Goal: Information Seeking & Learning: Check status

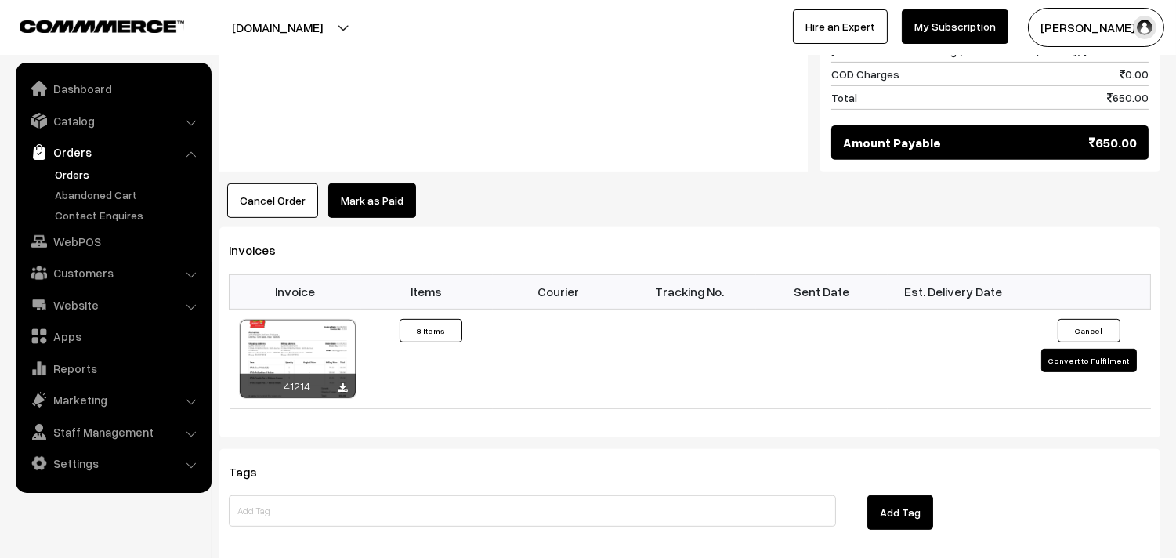
scroll to position [1218, 0]
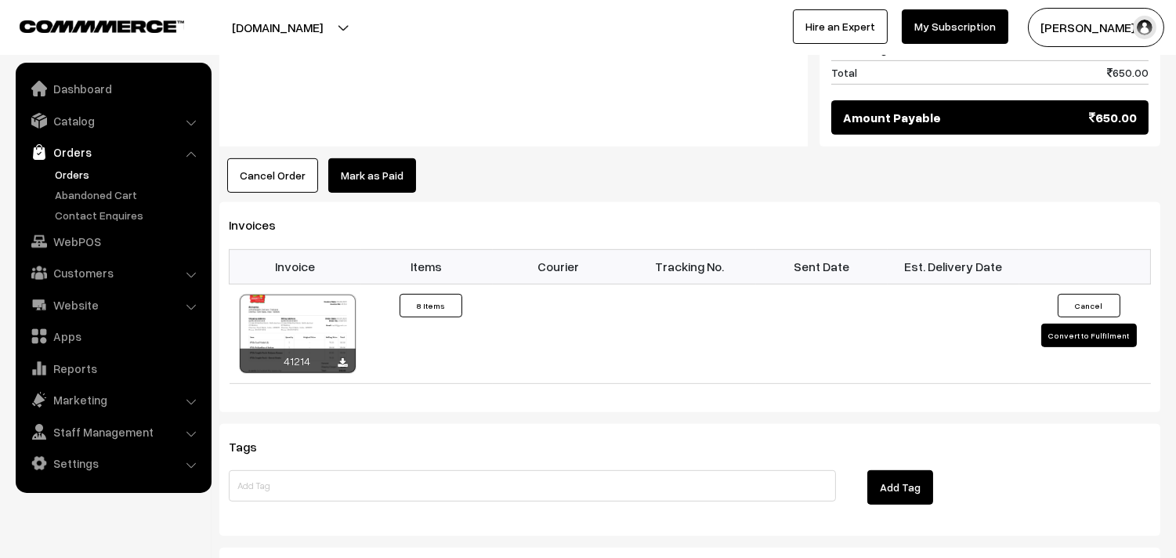
click at [364, 19] on div at bounding box center [290, 27] width 573 height 39
click at [61, 278] on link "Customers" at bounding box center [113, 273] width 186 height 28
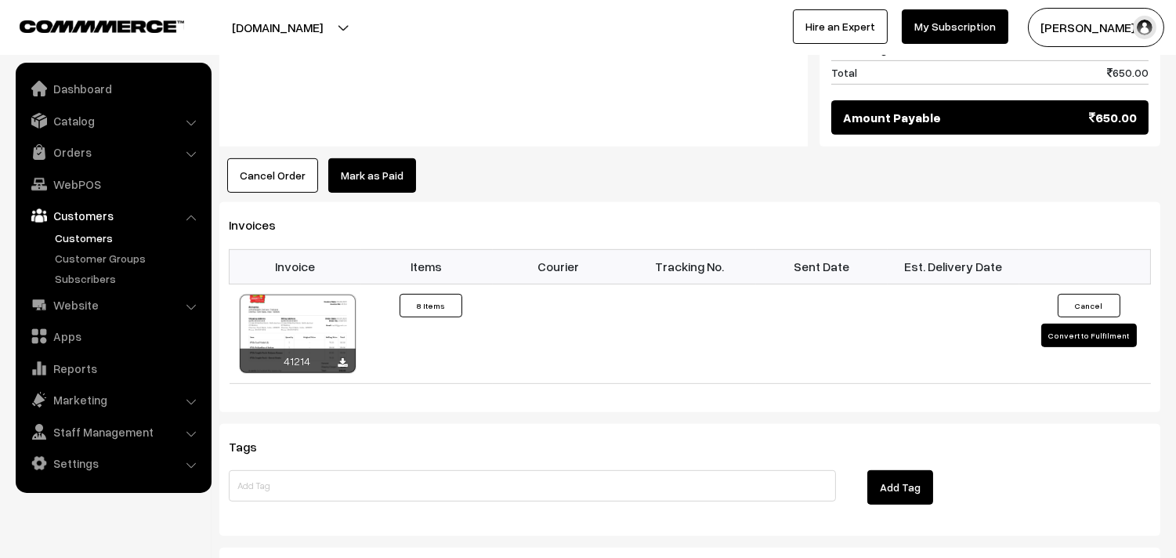
click at [95, 234] on link "Customers" at bounding box center [128, 238] width 155 height 16
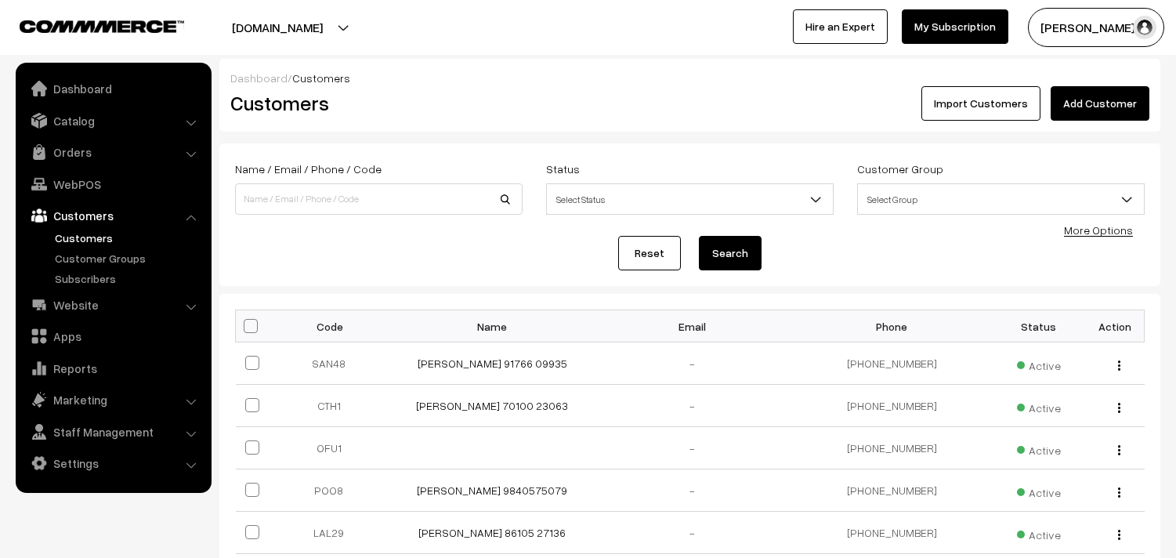
click at [328, 201] on input at bounding box center [379, 198] width 288 height 31
click at [286, 197] on input "+91 98849 07703" at bounding box center [379, 198] width 288 height 31
click at [259, 200] on input "+91 9884907703" at bounding box center [379, 198] width 288 height 31
type input "9884907703"
click at [723, 259] on button "Search" at bounding box center [730, 253] width 63 height 34
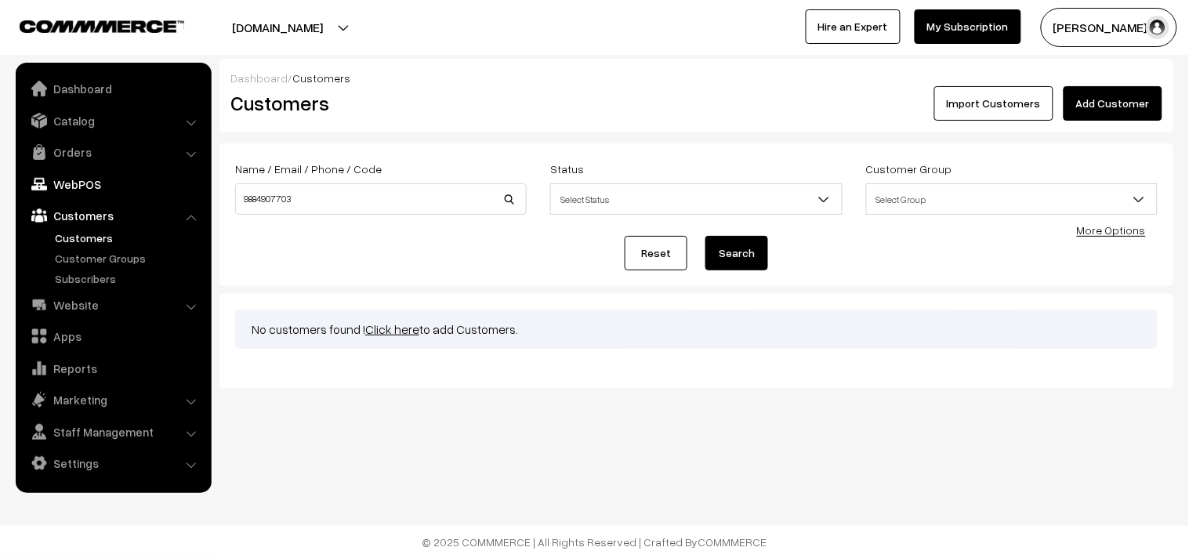
click at [81, 185] on link "WebPOS" at bounding box center [113, 184] width 186 height 28
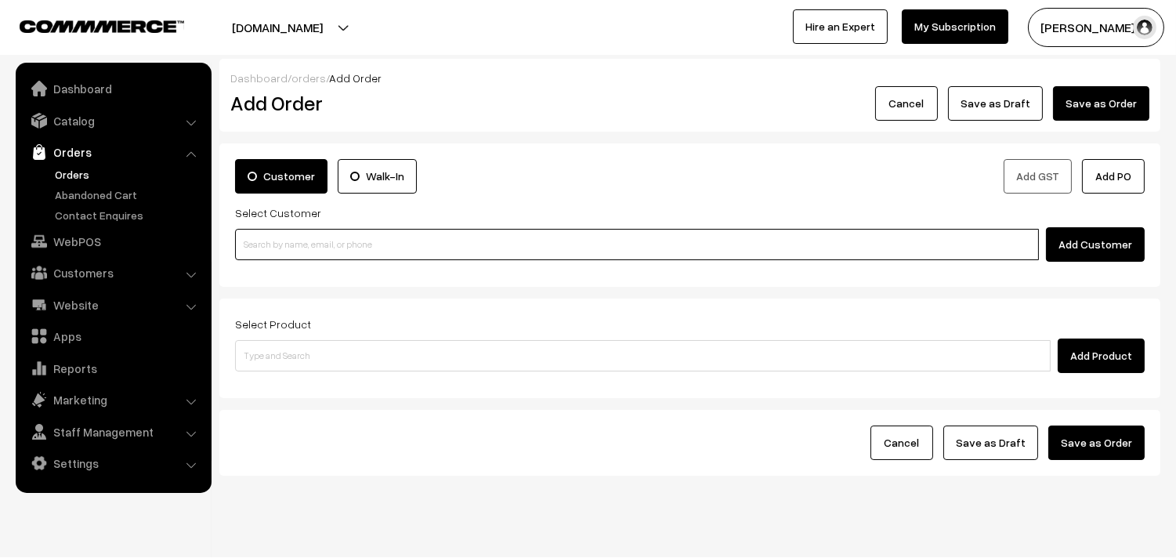
click at [342, 251] on input at bounding box center [637, 244] width 804 height 31
paste input "[PHONE_NUMBER]"
click at [288, 244] on input "+91 98849 07703" at bounding box center [637, 244] width 804 height 31
click at [284, 244] on input "+91 98849 07703" at bounding box center [637, 244] width 804 height 31
click at [259, 245] on input "+91 9884907703" at bounding box center [637, 244] width 804 height 31
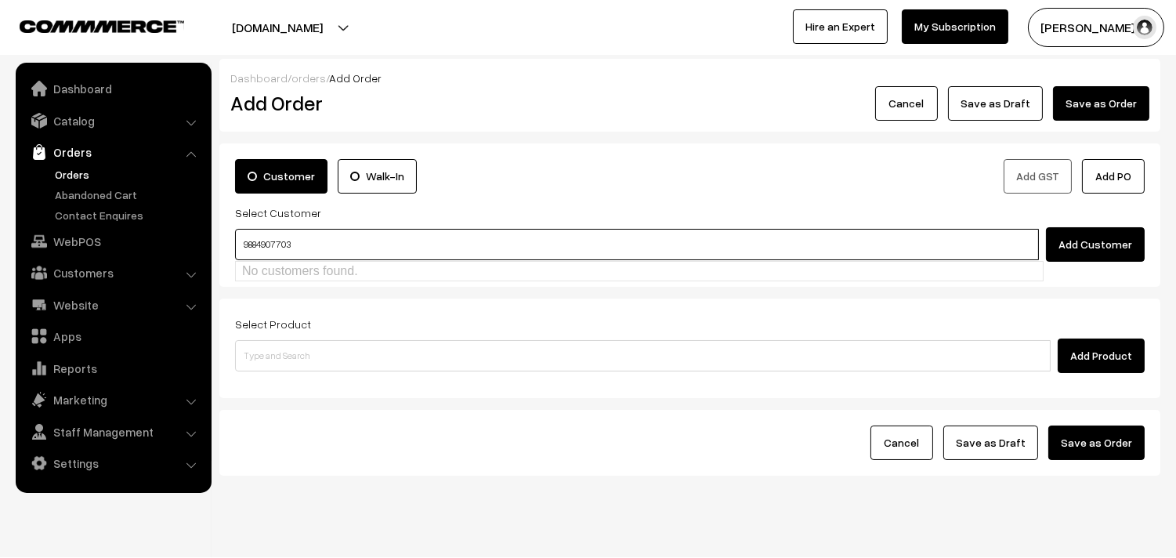
type input "9884907703"
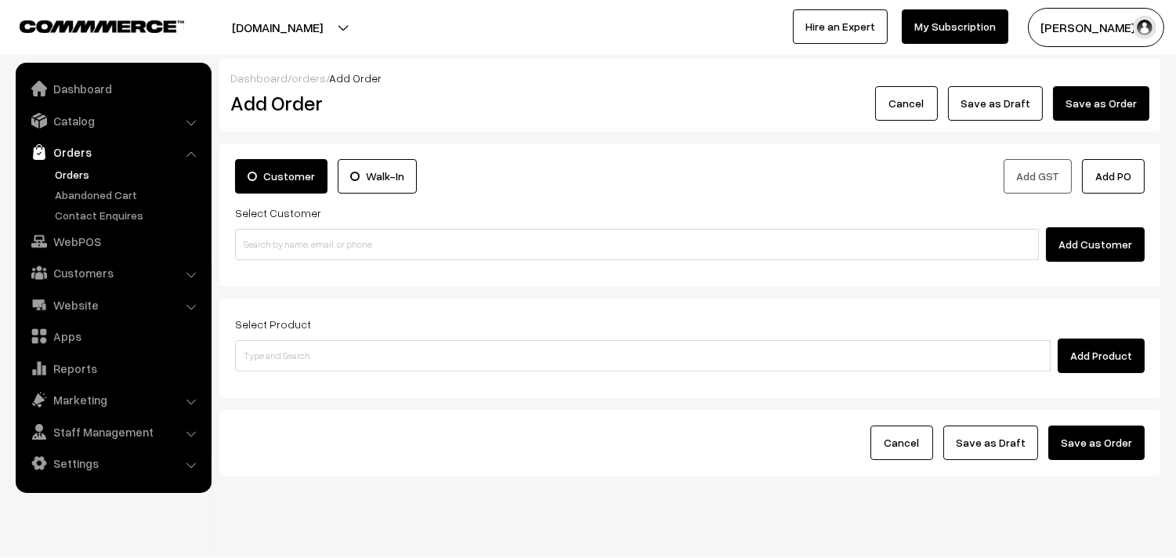
click at [61, 169] on link "Orders" at bounding box center [128, 174] width 155 height 16
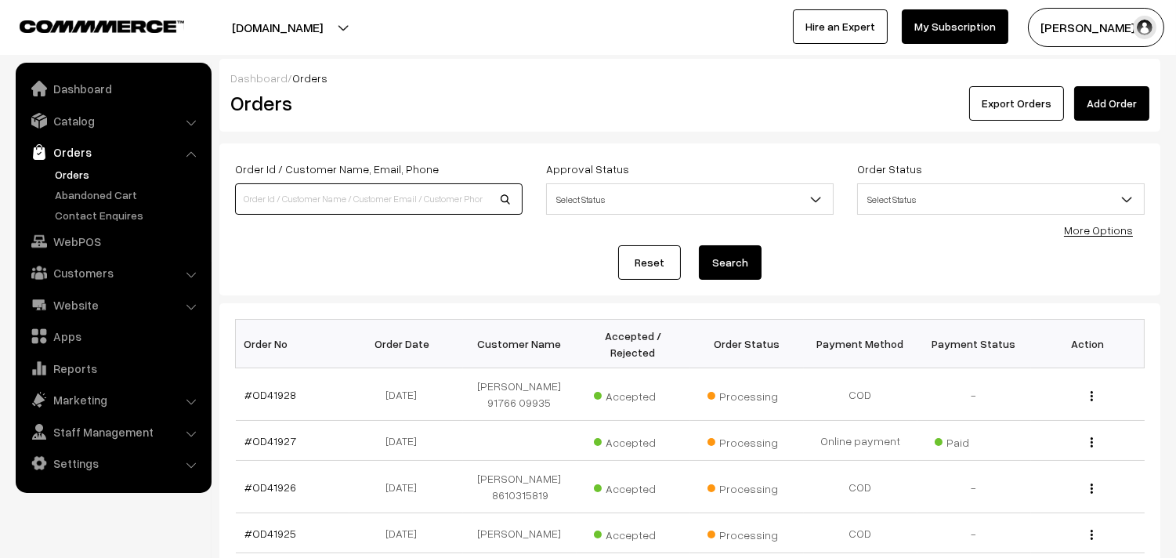
click at [317, 198] on input at bounding box center [379, 198] width 288 height 31
paste input "[PHONE_NUMBER]"
click at [287, 201] on input "[PHONE_NUMBER]" at bounding box center [379, 198] width 288 height 31
type input "9884907703"
click at [699, 245] on button "Search" at bounding box center [730, 262] width 63 height 34
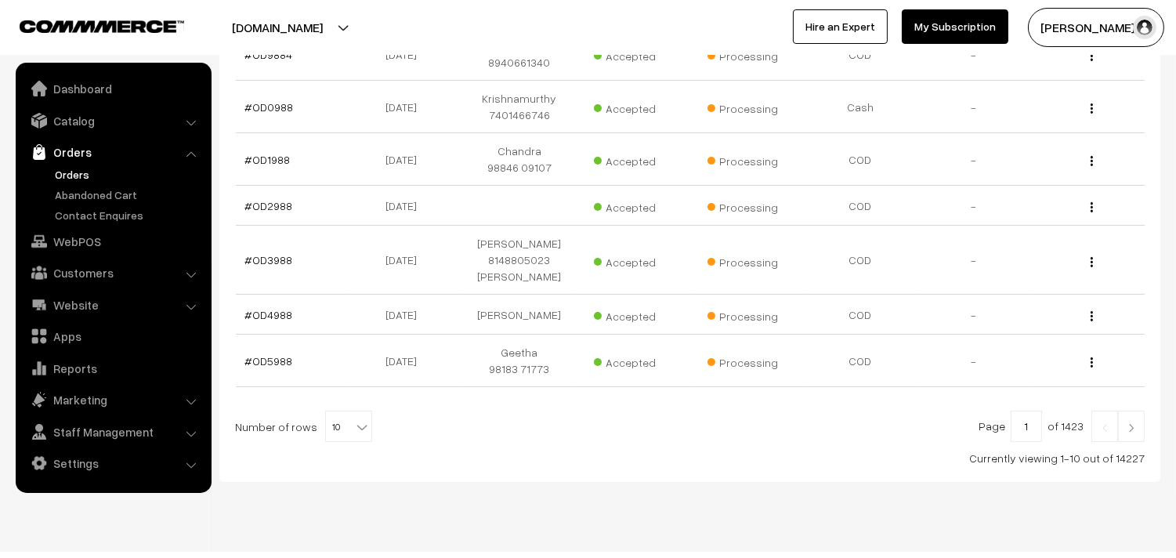
scroll to position [499, 0]
click at [1132, 422] on img at bounding box center [1131, 426] width 14 height 9
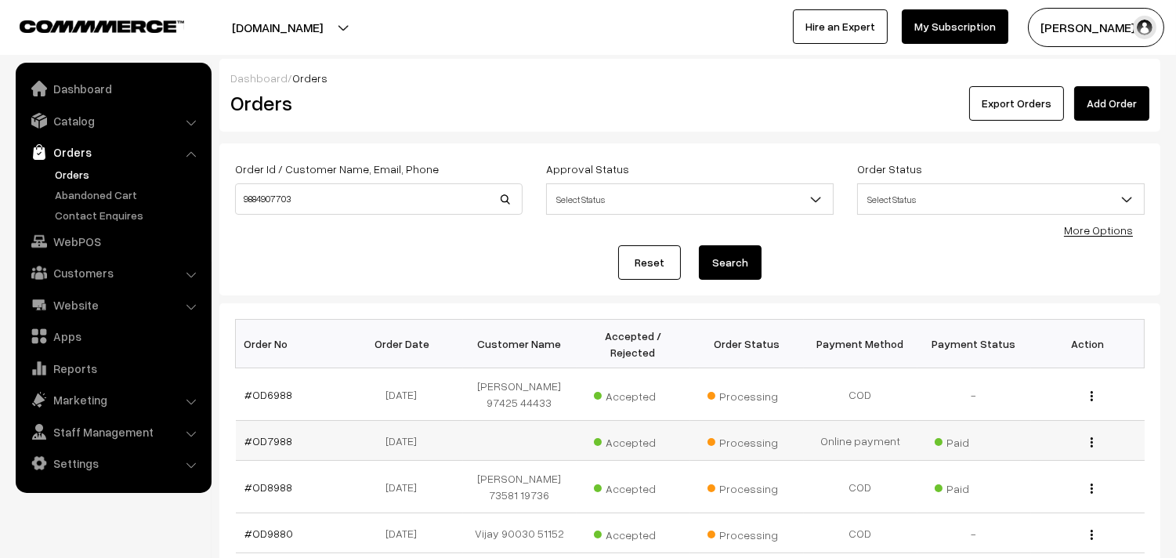
scroll to position [87, 0]
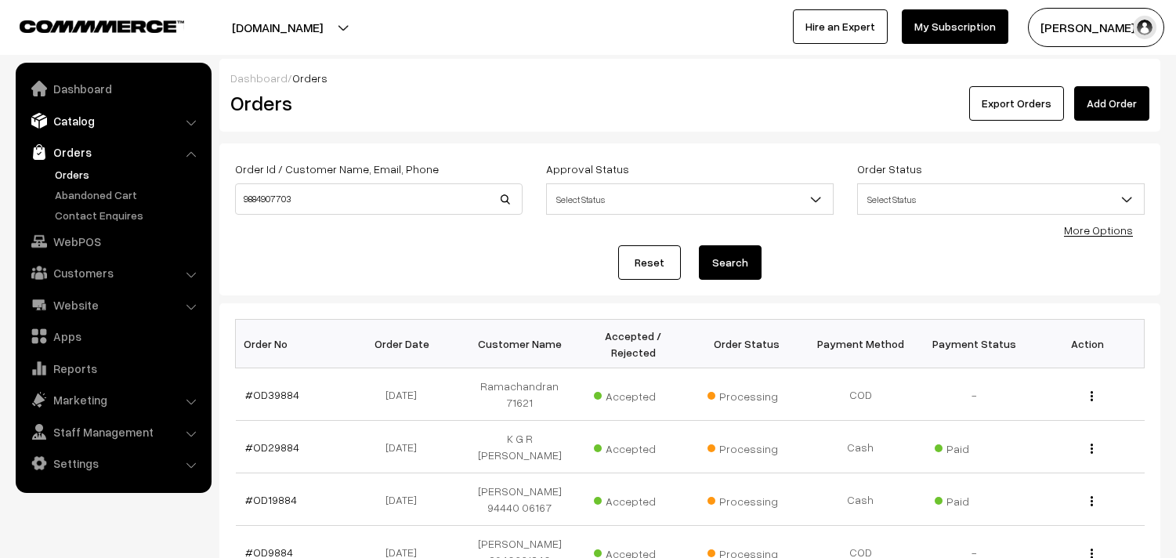
scroll to position [499, 0]
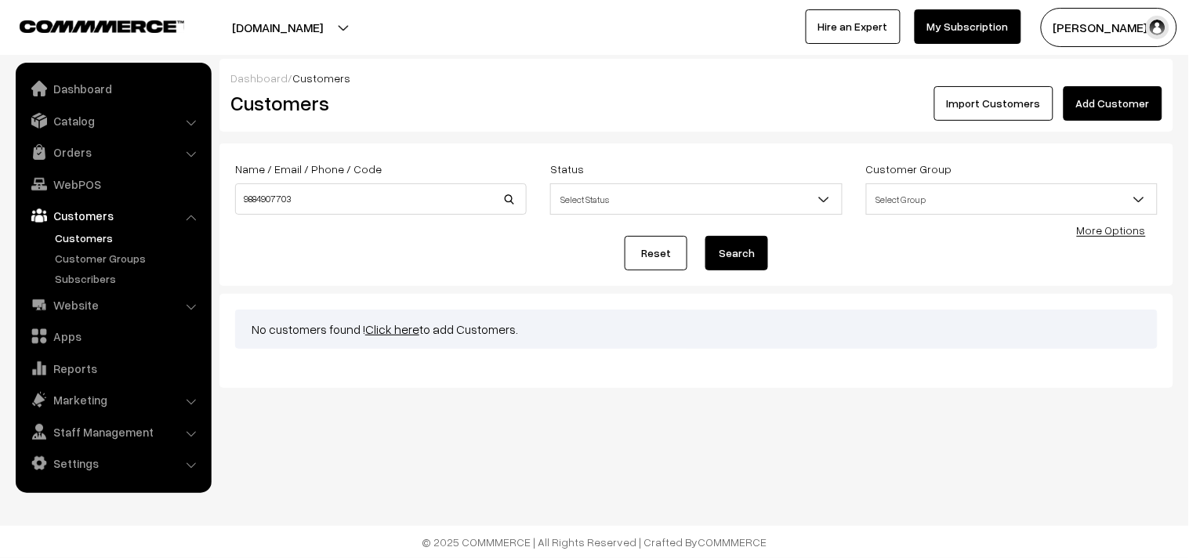
click at [599, 201] on span "Select Status" at bounding box center [696, 199] width 290 height 27
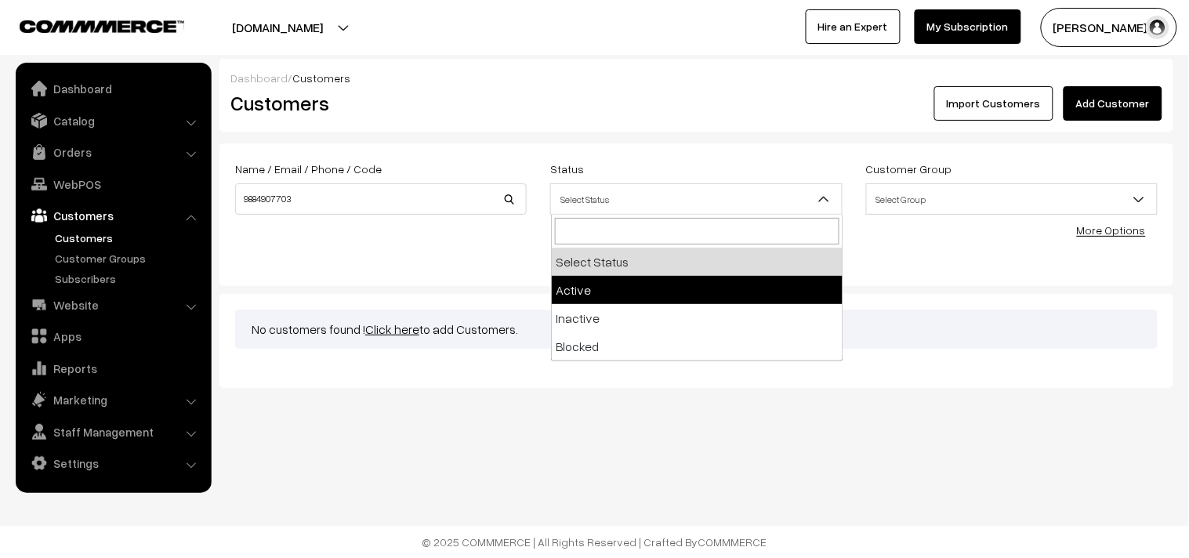
select select "active"
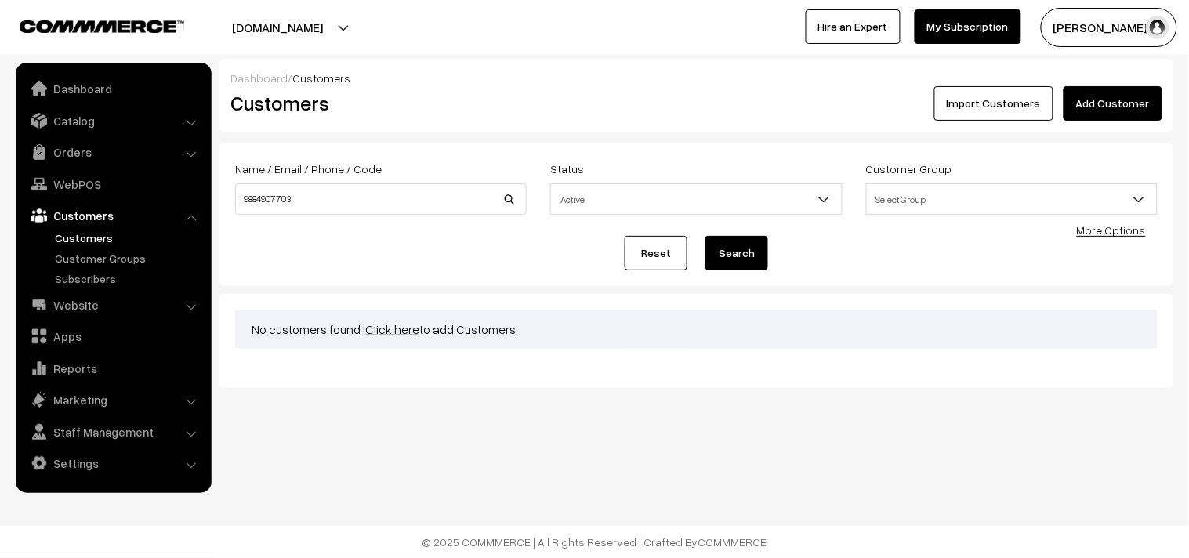
click at [743, 249] on button "Search" at bounding box center [736, 253] width 63 height 34
click at [316, 194] on input "9884907703" at bounding box center [380, 198] width 291 height 31
click at [67, 147] on link "Orders" at bounding box center [113, 152] width 186 height 28
click at [77, 173] on link "Orders" at bounding box center [128, 174] width 155 height 16
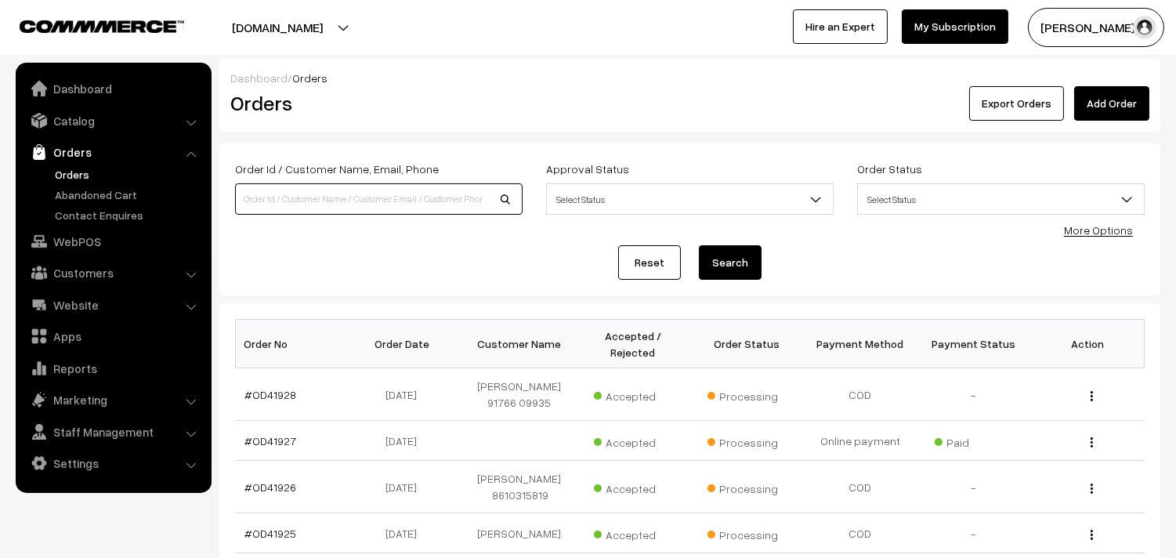
click at [284, 199] on input at bounding box center [379, 198] width 288 height 31
click at [58, 246] on link "WebPOS" at bounding box center [113, 241] width 186 height 28
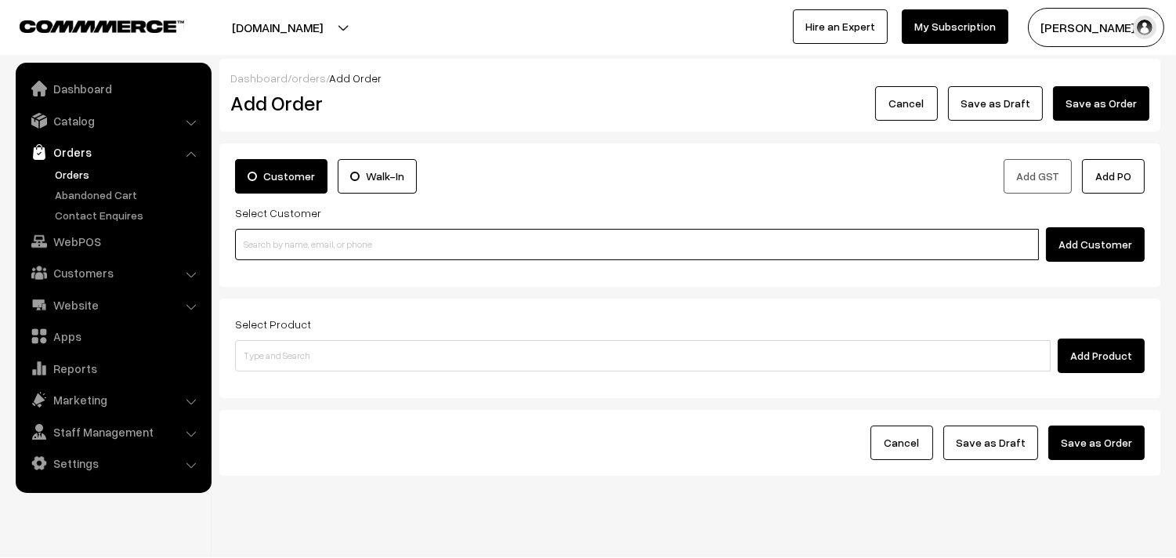
click at [348, 245] on input at bounding box center [637, 244] width 804 height 31
paste input "+91 97013 85004"
click at [283, 246] on input "+91 97013 85004" at bounding box center [637, 244] width 804 height 31
click at [257, 244] on input "+91 9701385004" at bounding box center [637, 244] width 804 height 31
click at [255, 247] on input "+9 9701385004" at bounding box center [637, 244] width 804 height 31
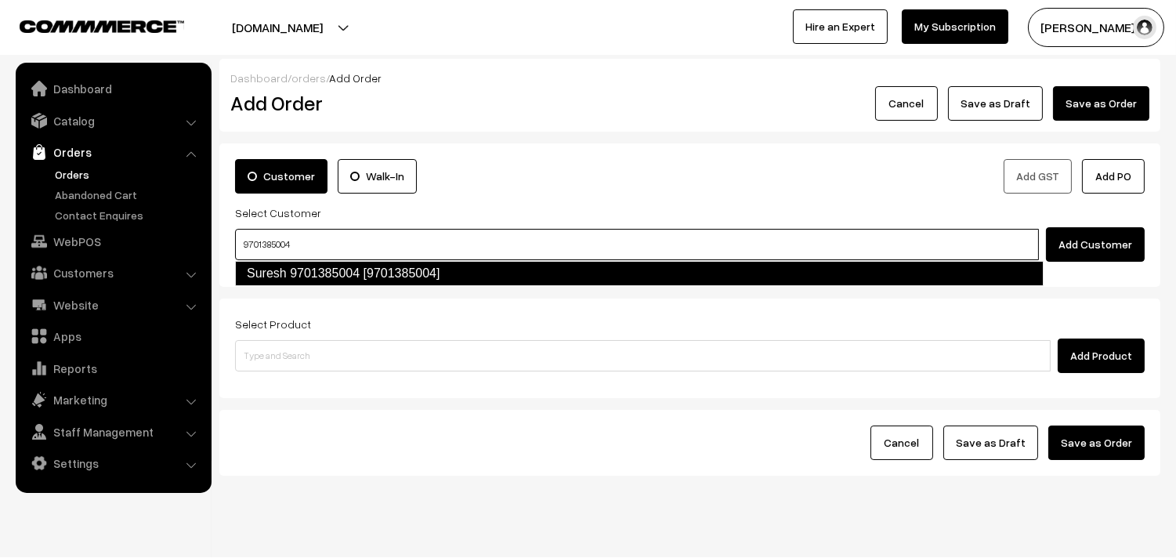
click at [302, 275] on link "Suresh 9701385004 [9701385004]" at bounding box center [639, 273] width 809 height 25
type input "9701385004"
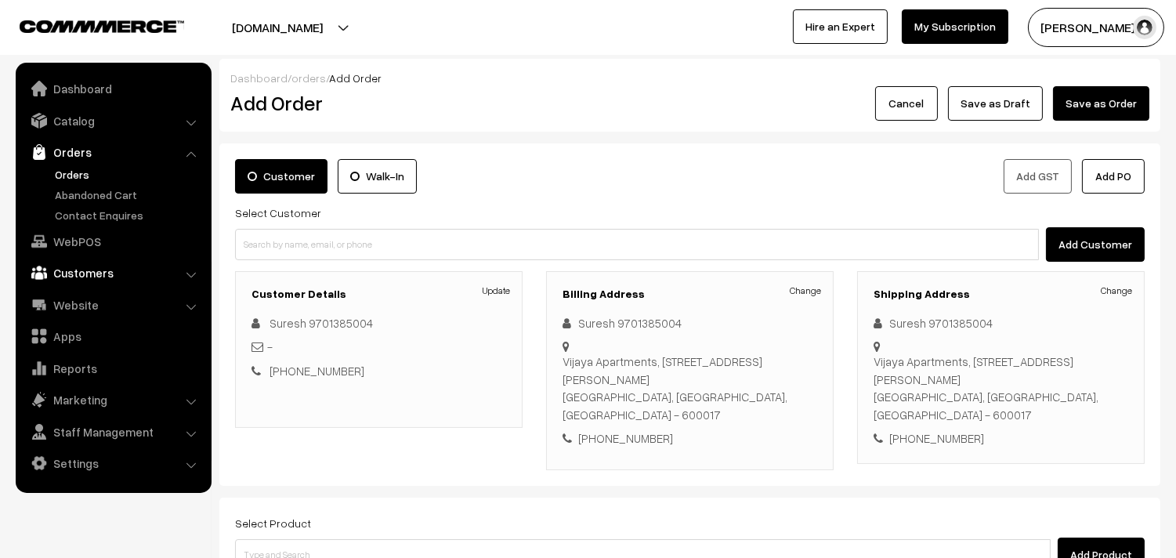
click at [71, 274] on link "Customers" at bounding box center [113, 273] width 186 height 28
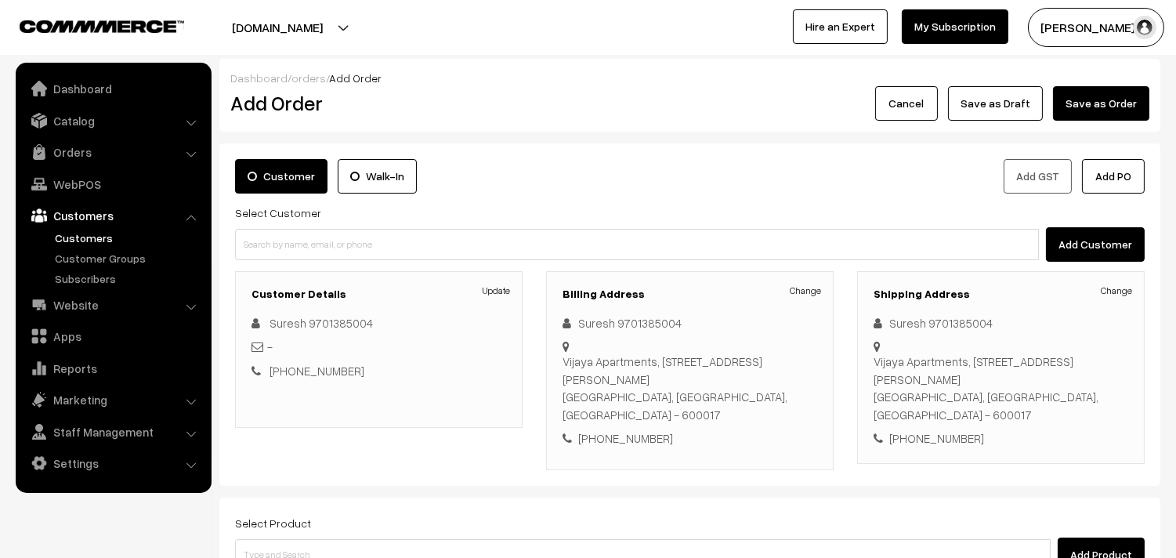
click at [81, 237] on link "Customers" at bounding box center [128, 238] width 155 height 16
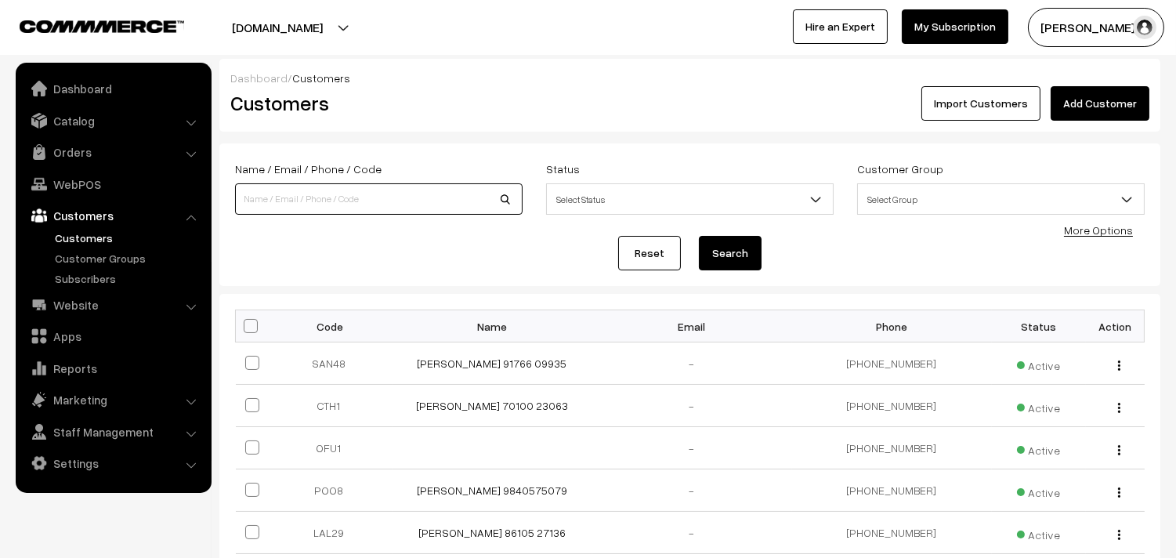
click at [292, 205] on input at bounding box center [379, 198] width 288 height 31
paste input "+91 97013 85004"
click at [283, 201] on input "+91 97013 85004" at bounding box center [379, 198] width 288 height 31
click at [259, 198] on input "[PHONE_NUMBER]" at bounding box center [379, 198] width 288 height 31
type input "9701385004"
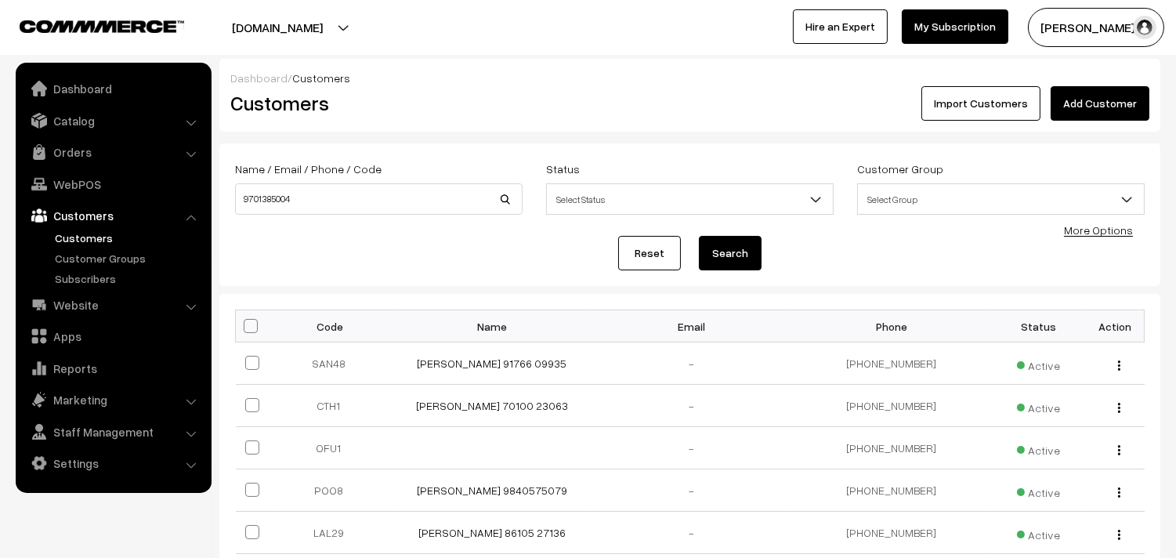
click at [718, 253] on button "Search" at bounding box center [730, 253] width 63 height 34
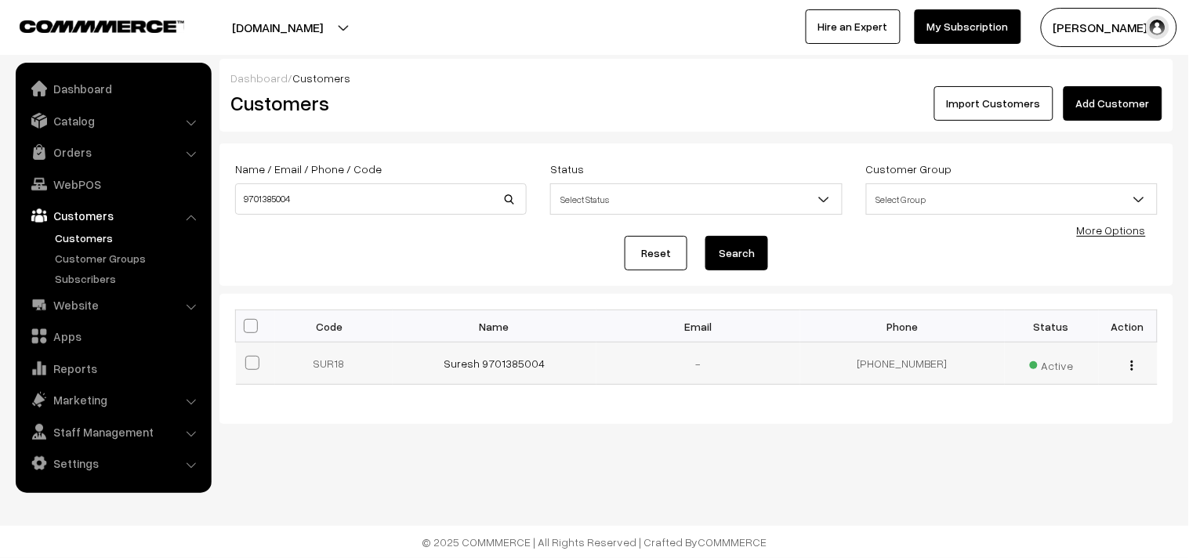
click at [551, 358] on td "Suresh 9701385004" at bounding box center [495, 363] width 204 height 42
click at [522, 363] on link "Suresh 9701385004" at bounding box center [494, 363] width 101 height 13
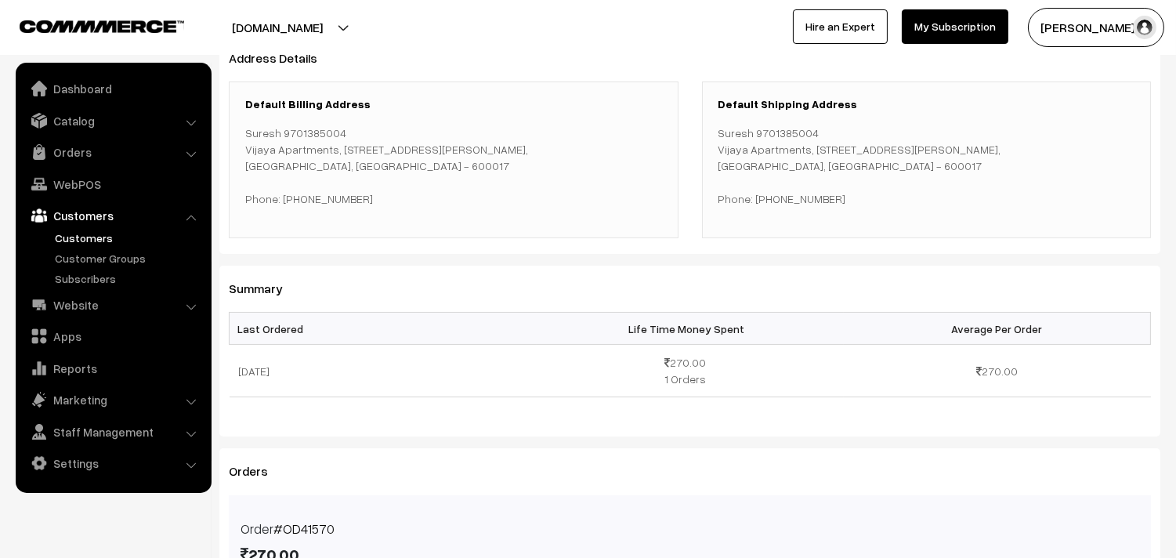
scroll to position [348, 0]
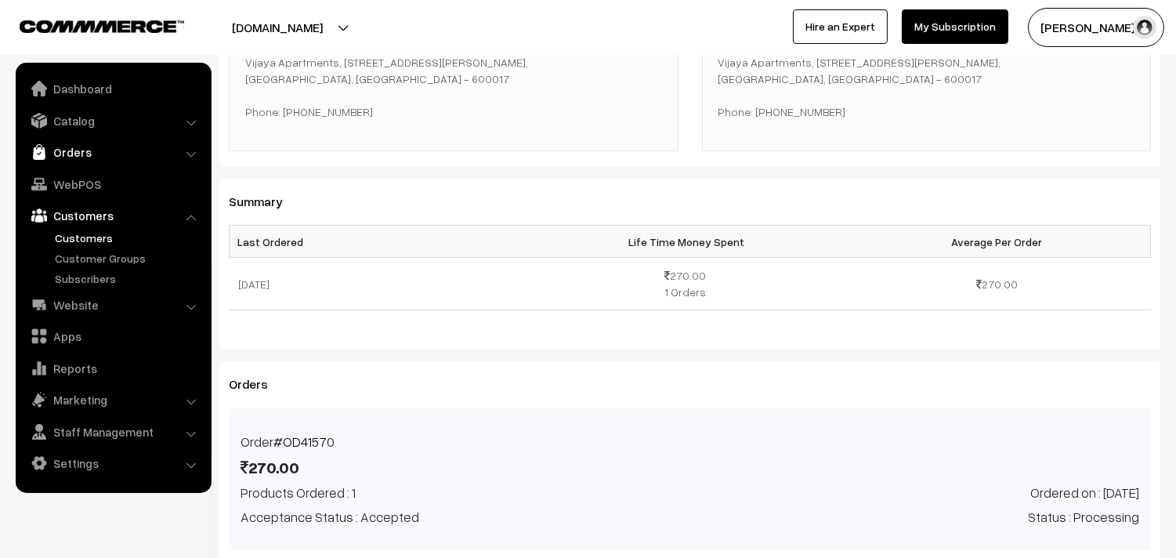
click at [92, 144] on link "Orders" at bounding box center [113, 152] width 186 height 28
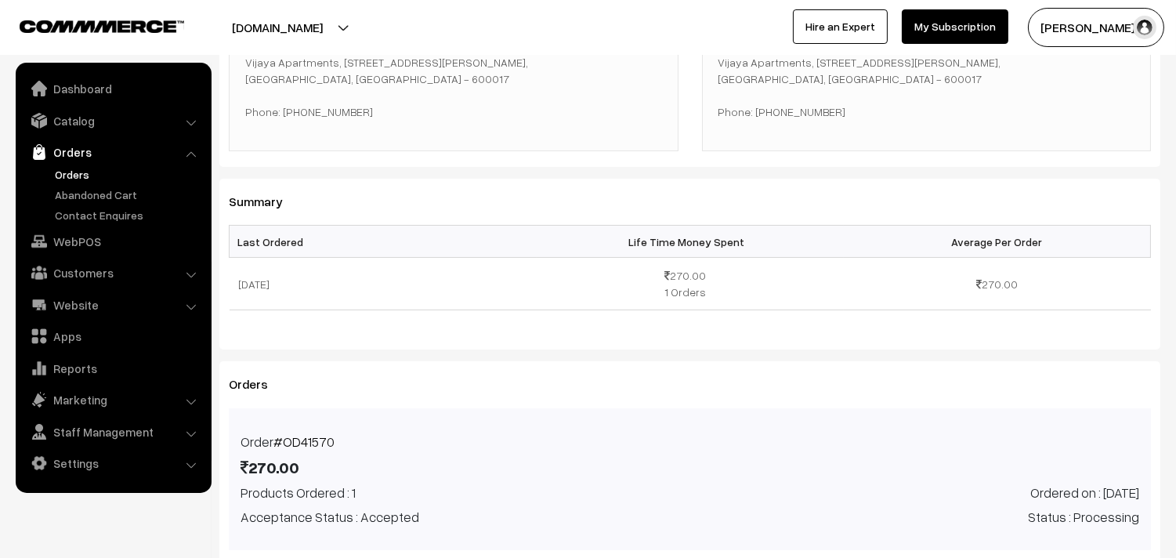
click at [83, 169] on link "Orders" at bounding box center [128, 174] width 155 height 16
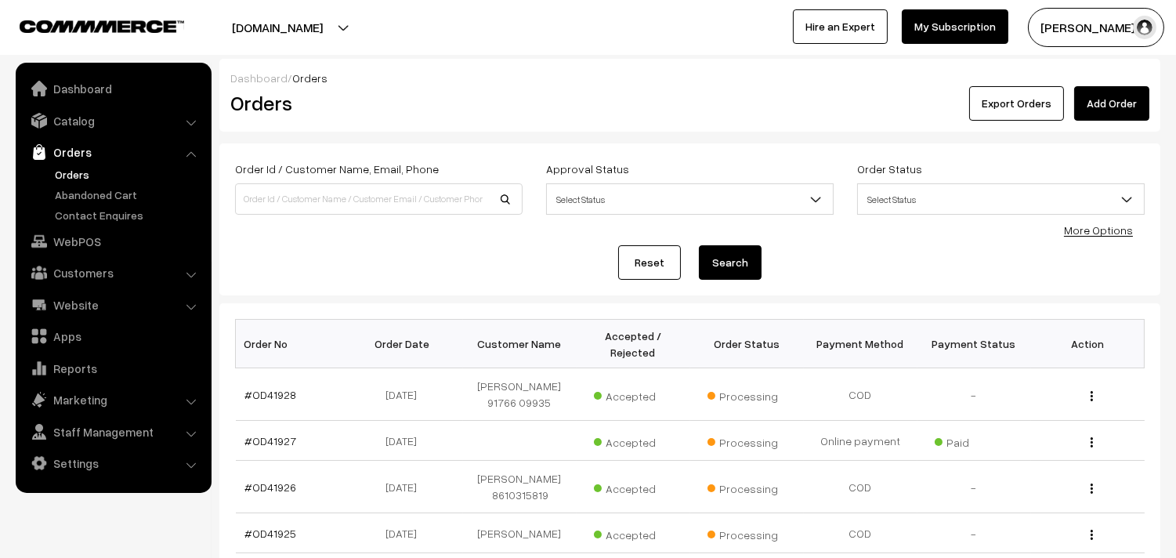
click at [423, 245] on div "Reset Search" at bounding box center [690, 262] width 910 height 34
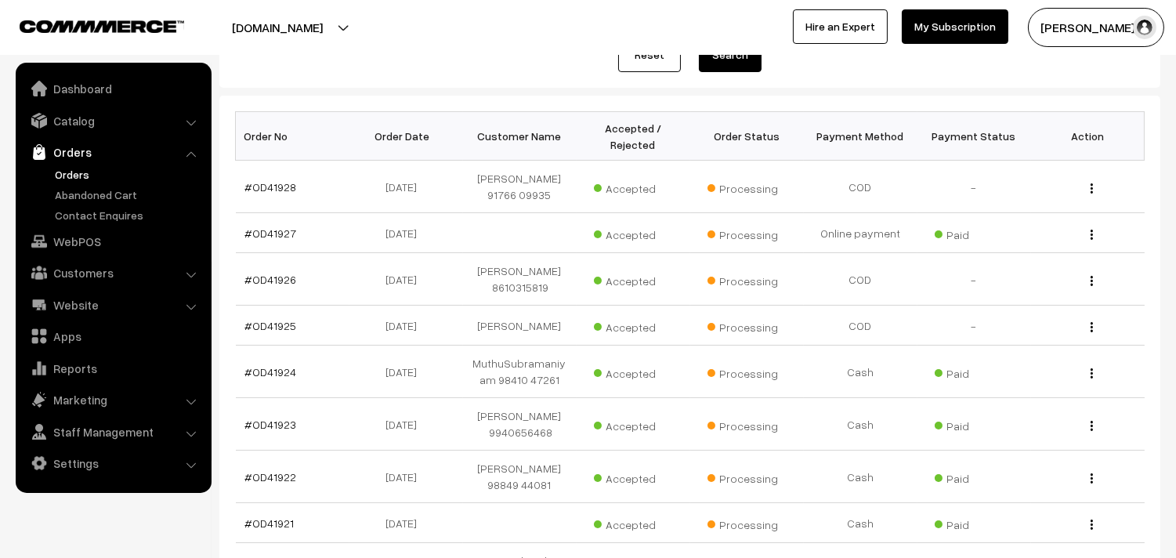
scroll to position [261, 0]
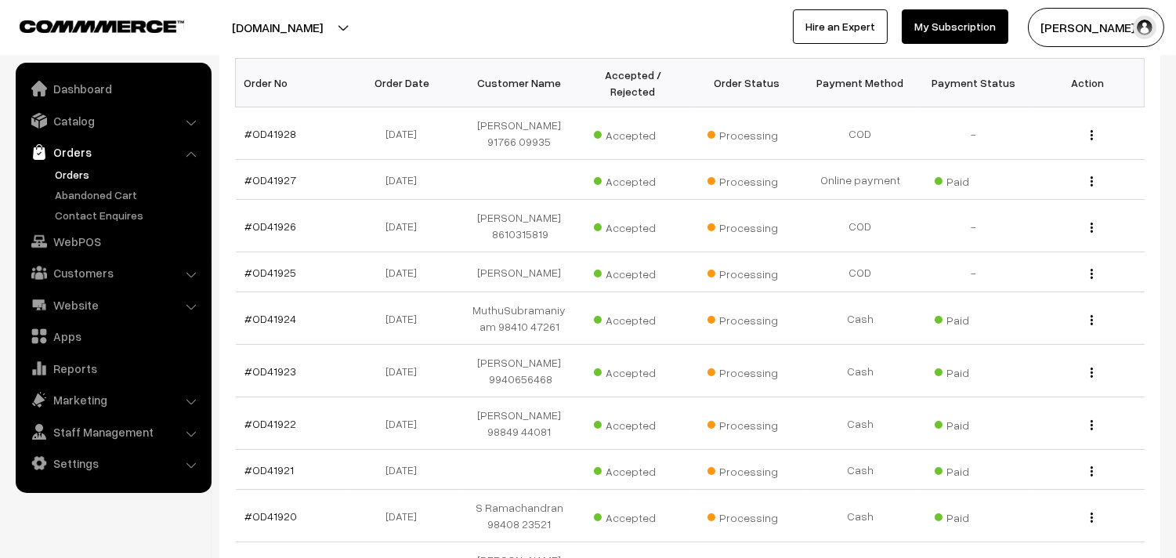
click at [692, 8] on div "sundararajan s… My Profile Refer & Earn Support Switch Store Sign Out Hire an E…" at bounding box center [886, 27] width 596 height 39
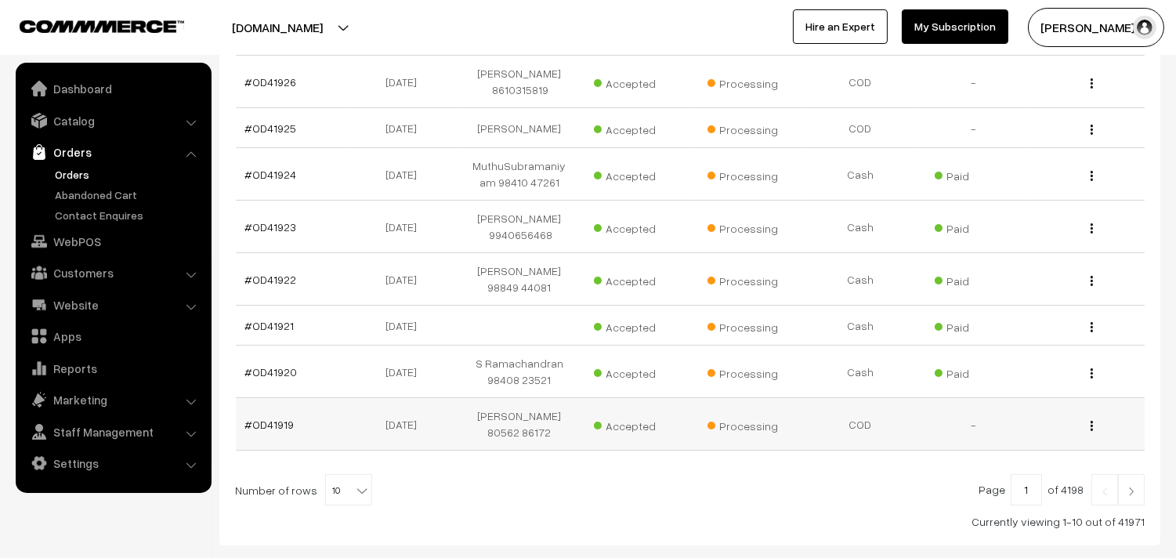
scroll to position [435, 0]
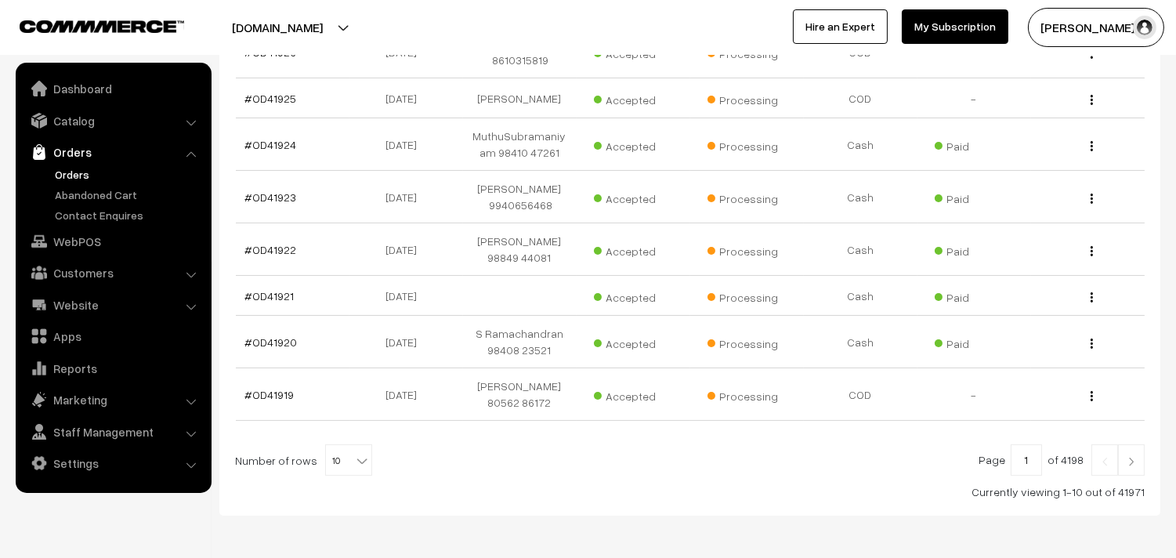
click at [1128, 457] on img at bounding box center [1131, 461] width 14 height 9
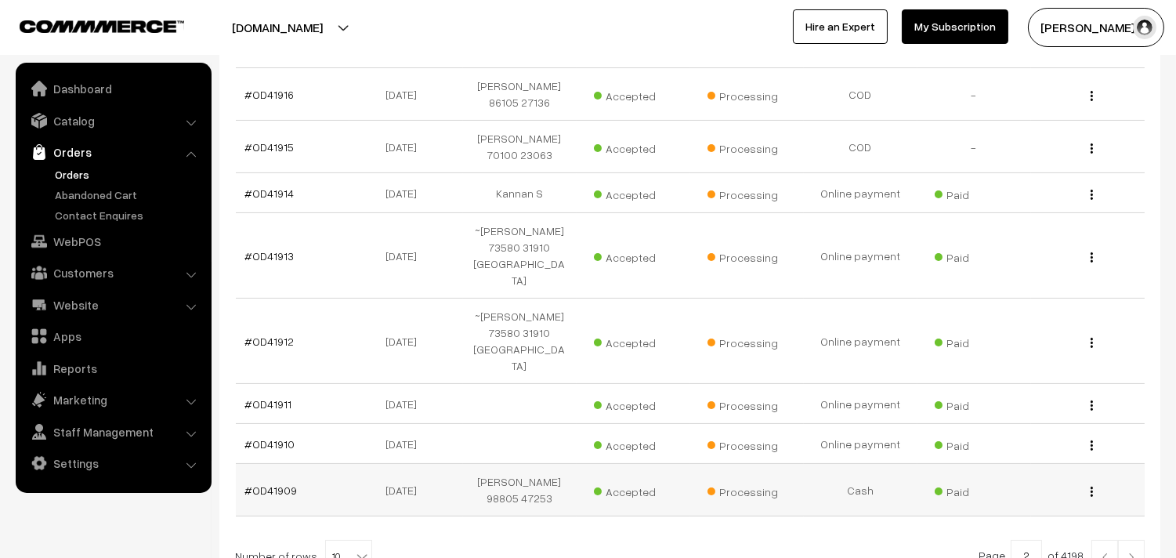
scroll to position [435, 0]
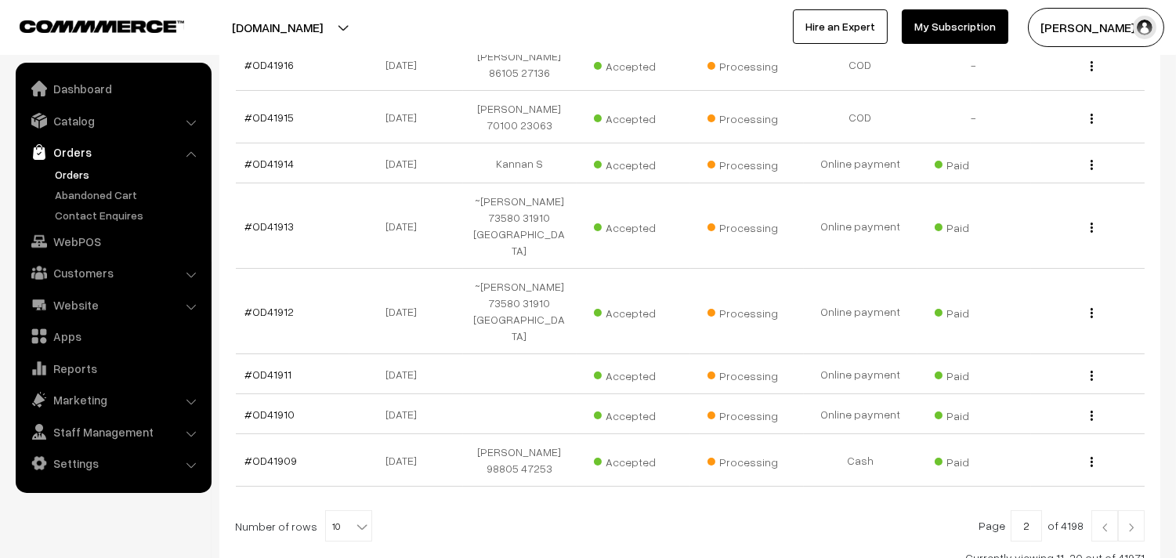
click at [1132, 523] on img at bounding box center [1131, 527] width 14 height 9
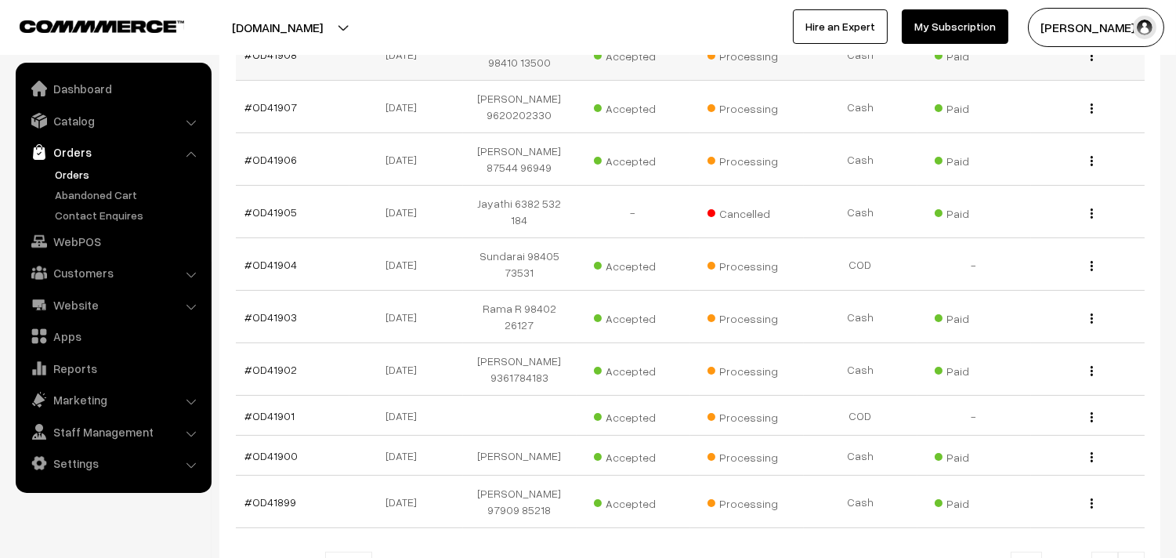
scroll to position [435, 0]
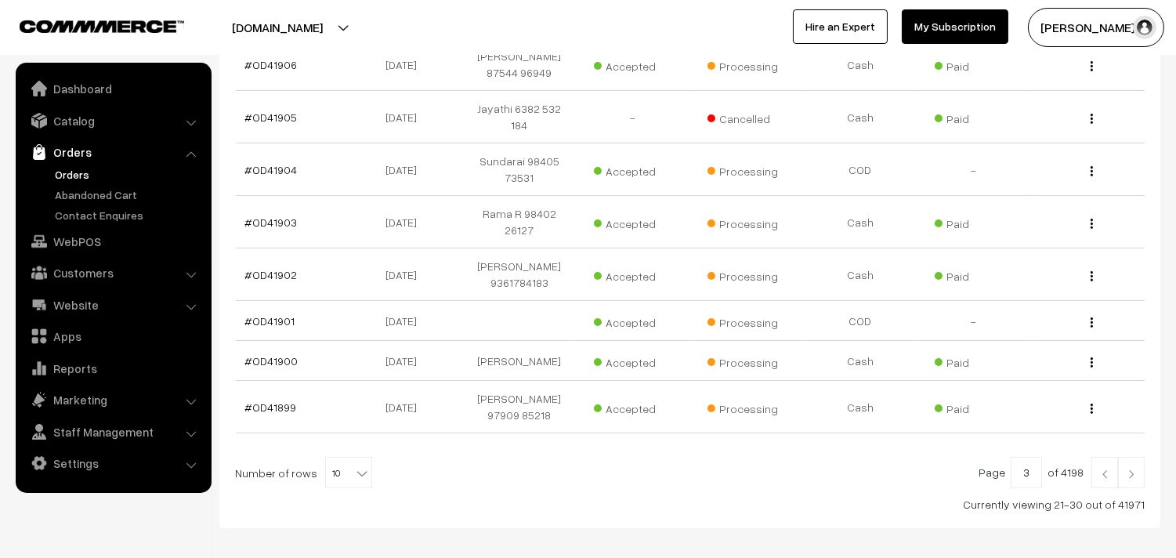
click at [1128, 469] on img at bounding box center [1131, 473] width 14 height 9
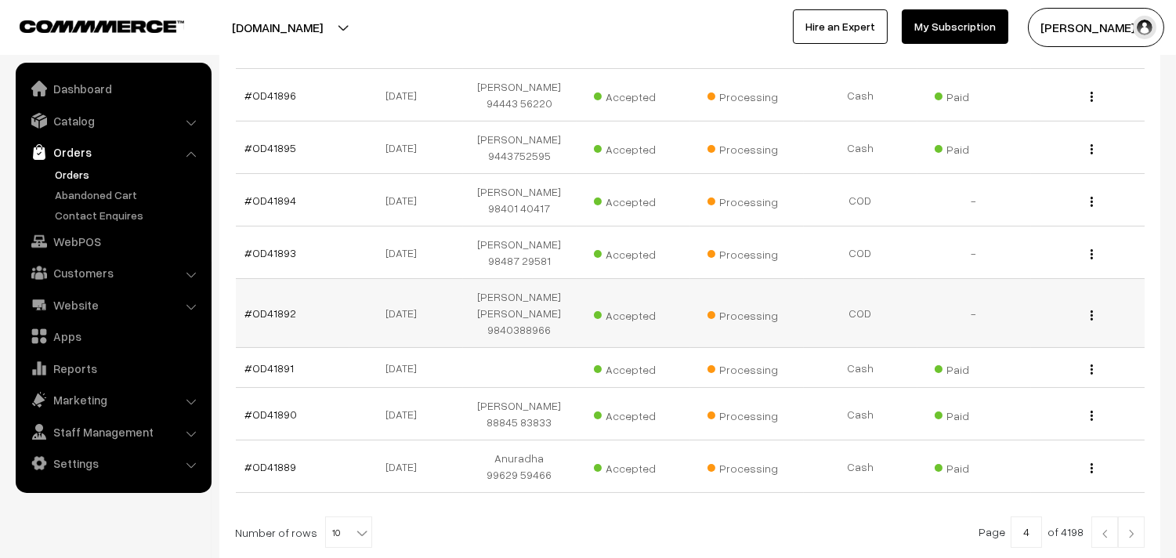
scroll to position [435, 0]
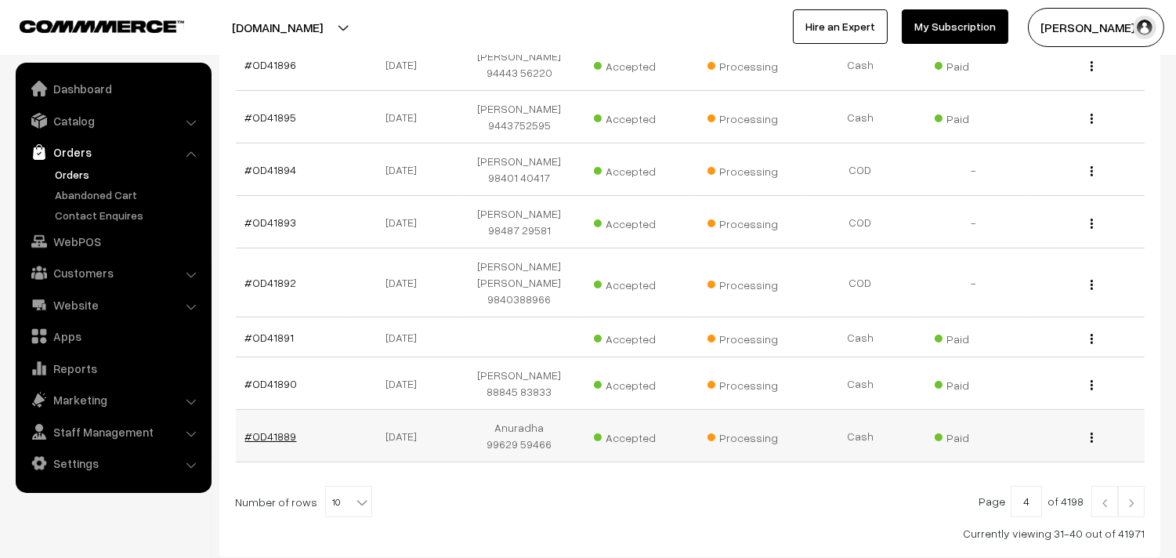
click at [253, 429] on link "#OD41889" at bounding box center [271, 435] width 52 height 13
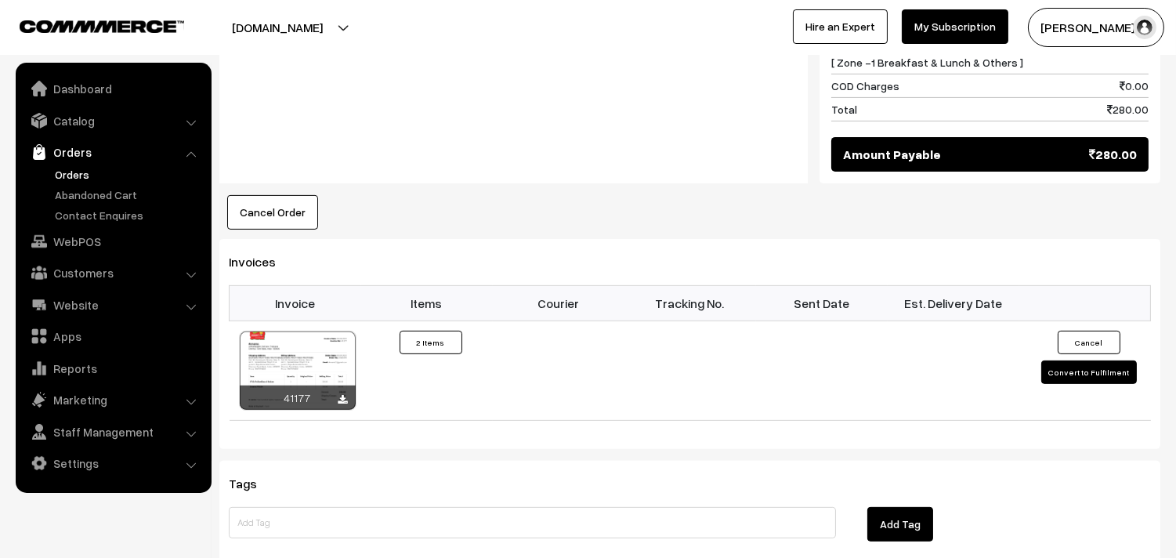
scroll to position [1045, 0]
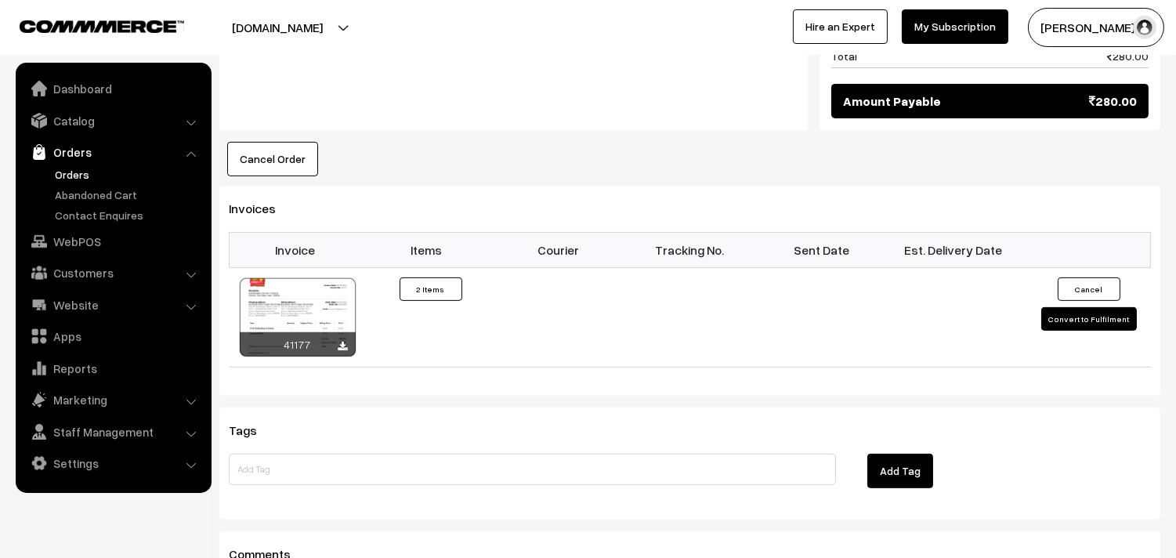
click at [69, 167] on link "Orders" at bounding box center [128, 174] width 155 height 16
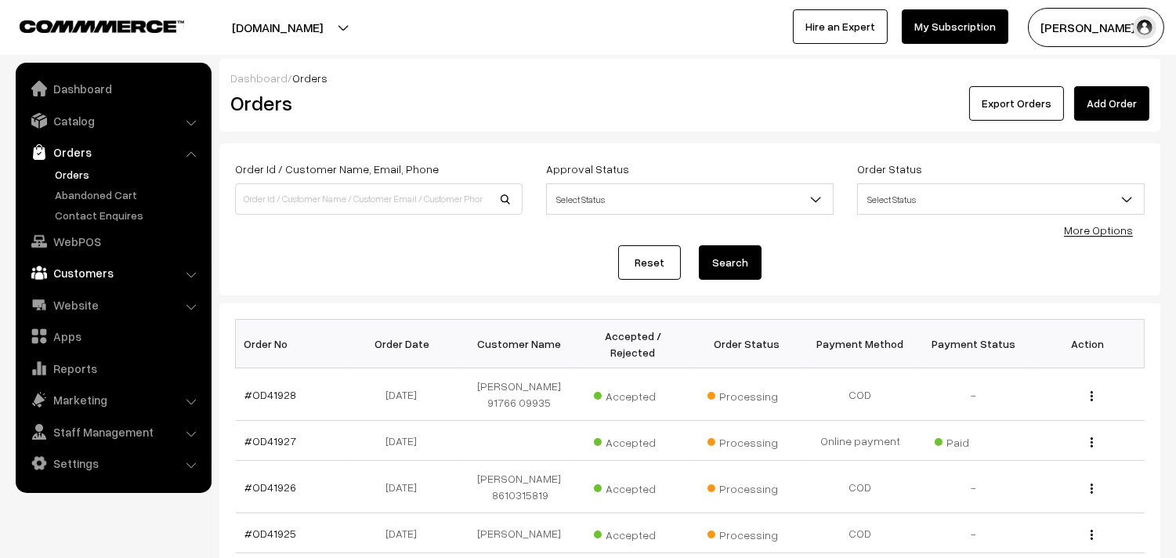
click at [86, 277] on link "Customers" at bounding box center [113, 273] width 186 height 28
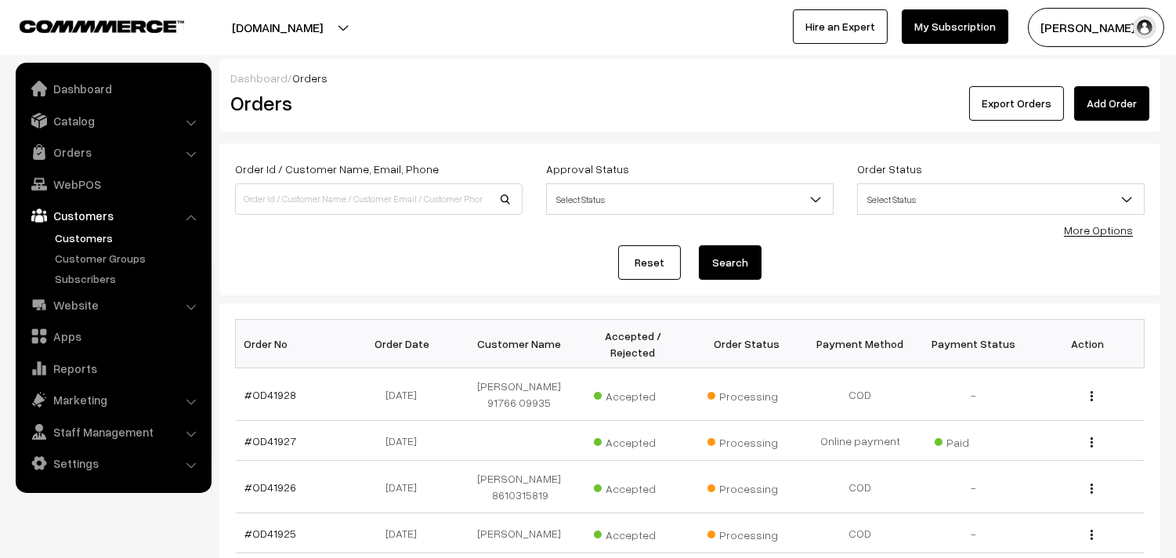
click at [97, 231] on link "Customers" at bounding box center [128, 238] width 155 height 16
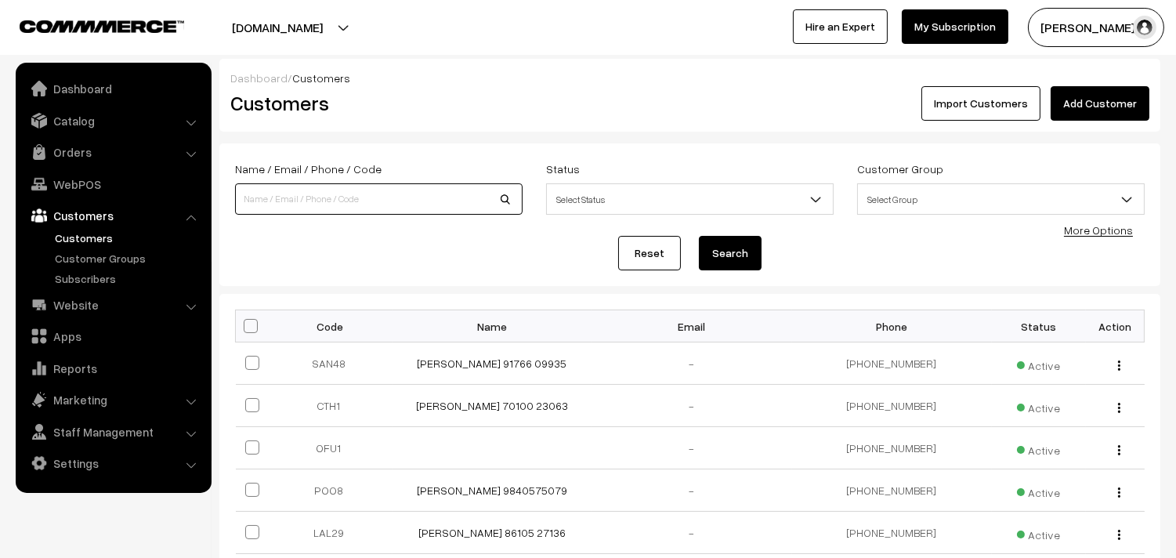
click at [358, 200] on input at bounding box center [379, 198] width 288 height 31
paste input "+91 93637 12507"
click at [287, 201] on input "+91 93637 12507" at bounding box center [379, 198] width 288 height 31
click at [261, 197] on input "+91 93637 2507" at bounding box center [379, 198] width 288 height 31
click at [313, 201] on input "+91 93637 2507" at bounding box center [379, 198] width 288 height 31
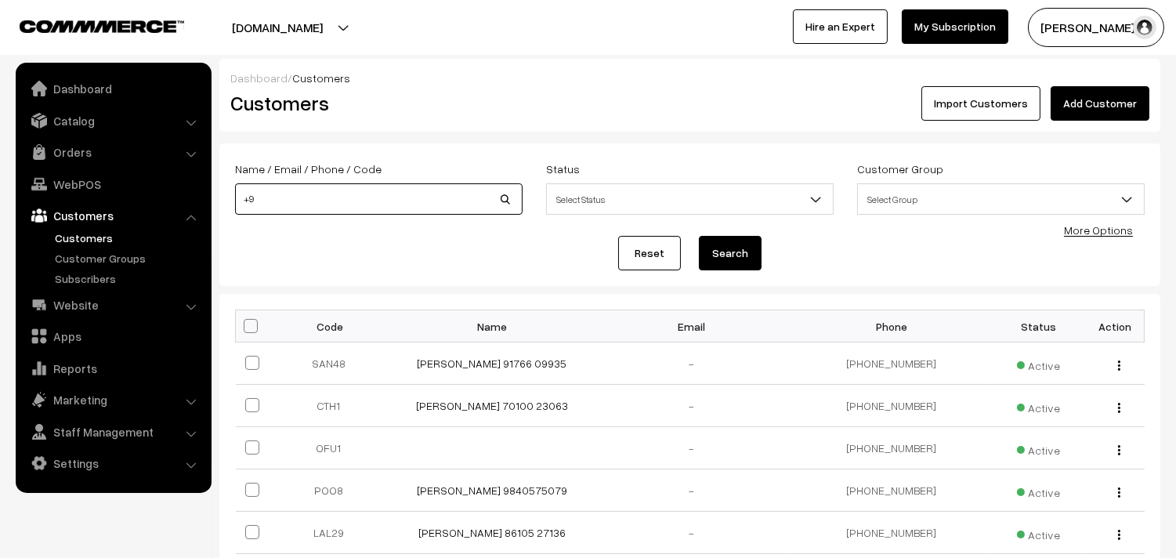
type input "+"
paste input "+91 93637 12507"
click at [284, 204] on input "+91 93637 12507" at bounding box center [379, 198] width 288 height 31
click at [259, 199] on input "[PHONE_NUMBER]" at bounding box center [379, 198] width 288 height 31
type input "9363712507"
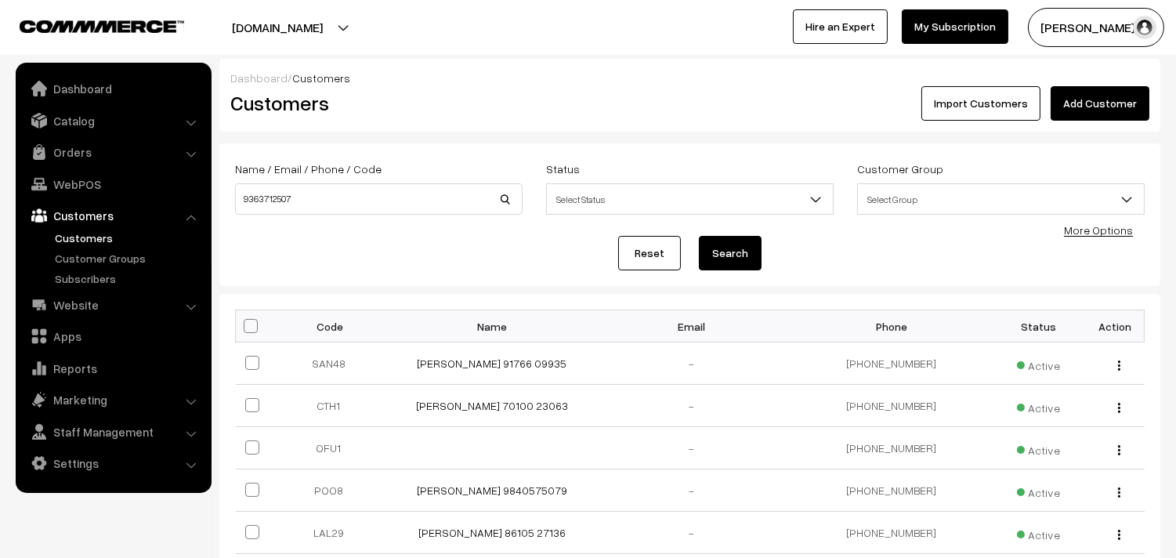
click at [735, 257] on button "Search" at bounding box center [730, 253] width 63 height 34
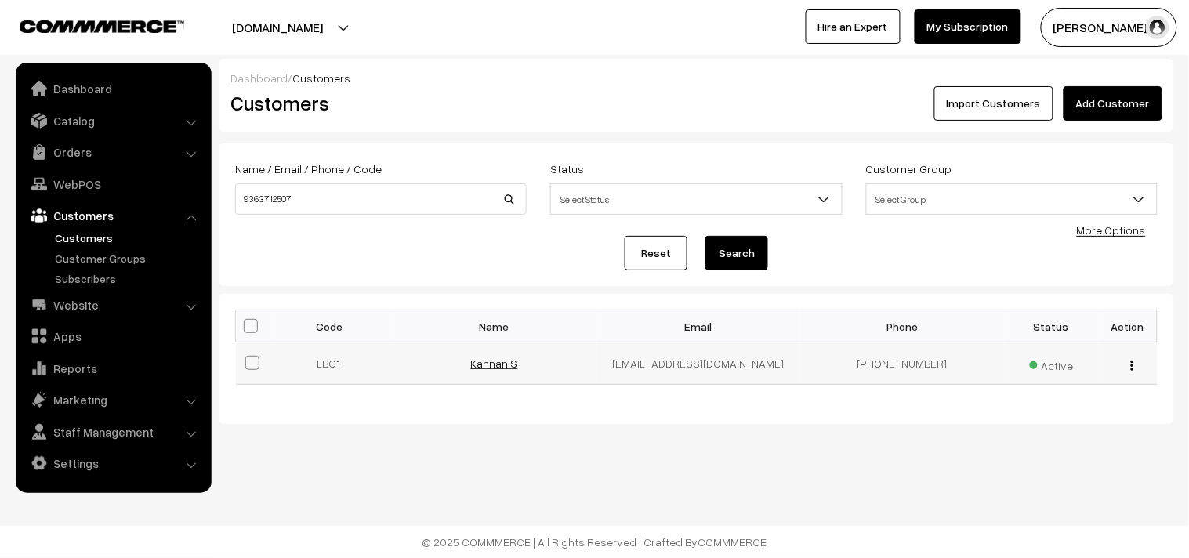
click at [484, 366] on link "Kannan S" at bounding box center [494, 363] width 47 height 13
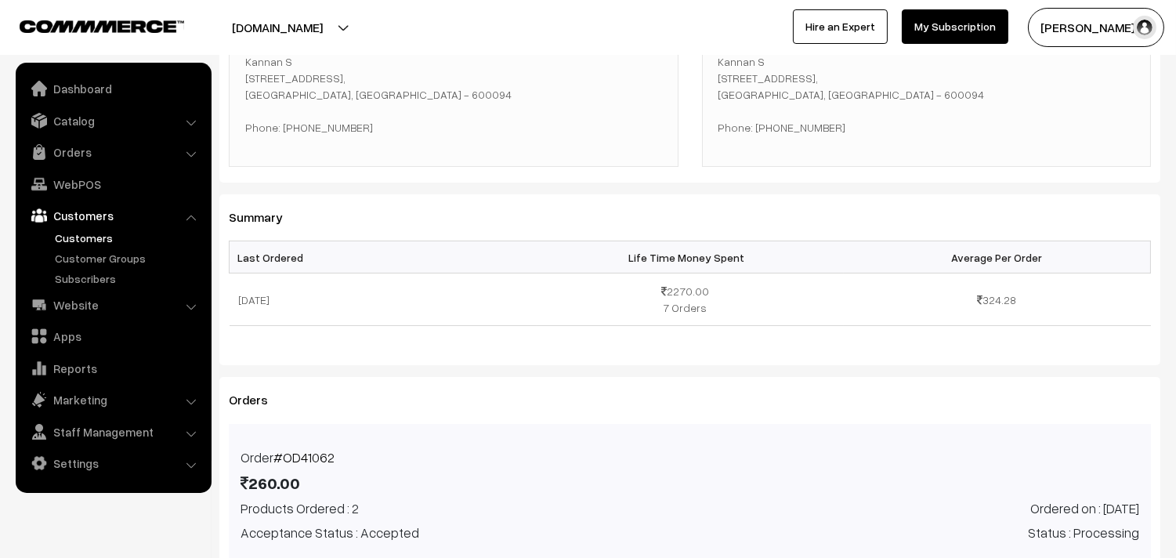
scroll to position [348, 0]
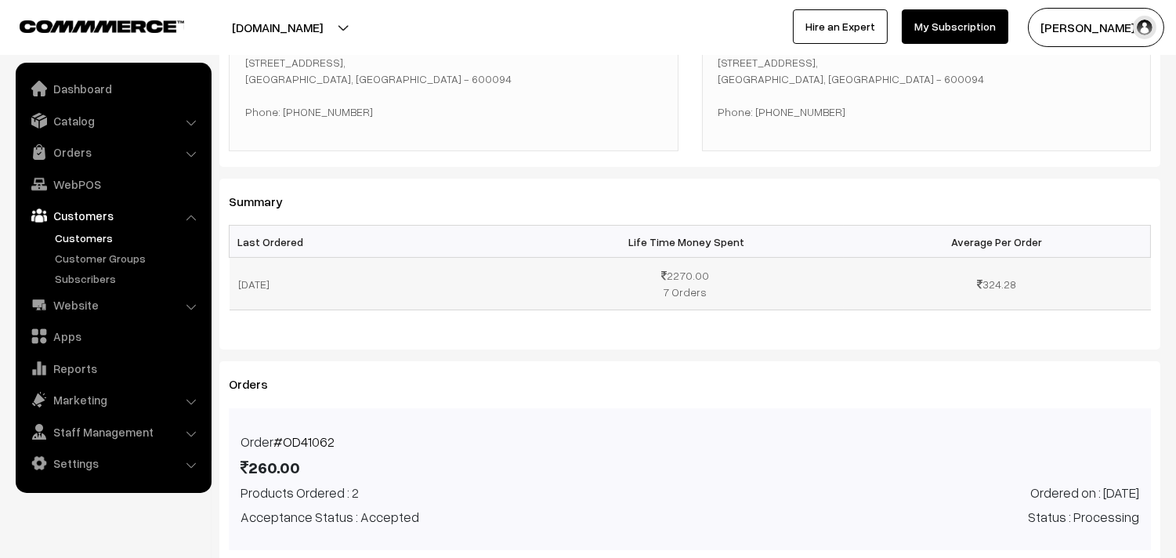
click at [264, 282] on td "[DATE]" at bounding box center [383, 284] width 307 height 52
click at [248, 284] on td "[DATE]" at bounding box center [383, 284] width 307 height 52
click at [677, 296] on td "2270.00 7 Orders" at bounding box center [690, 284] width 307 height 52
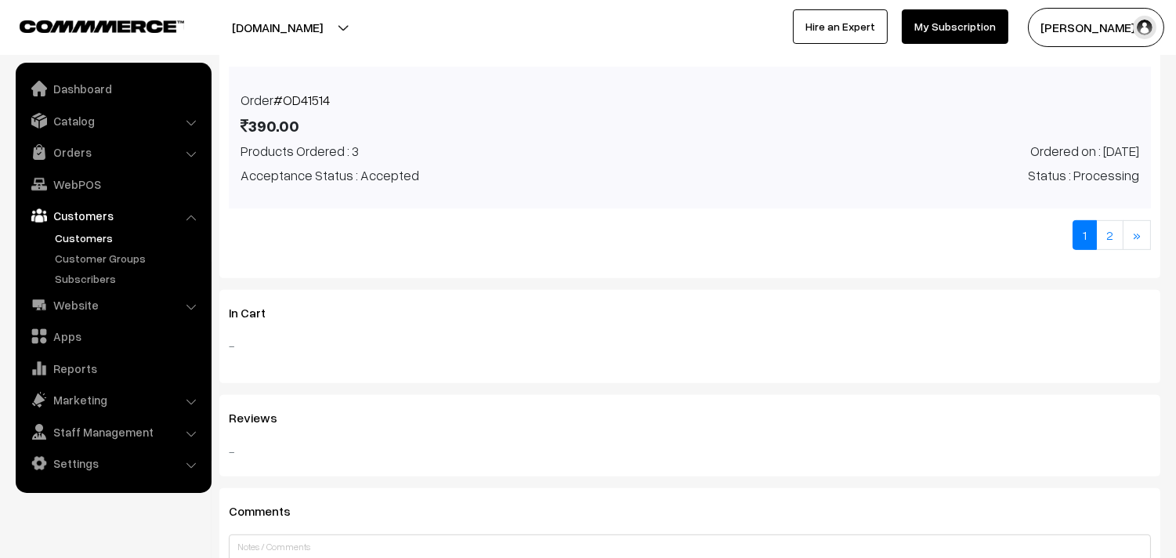
scroll to position [1392, 0]
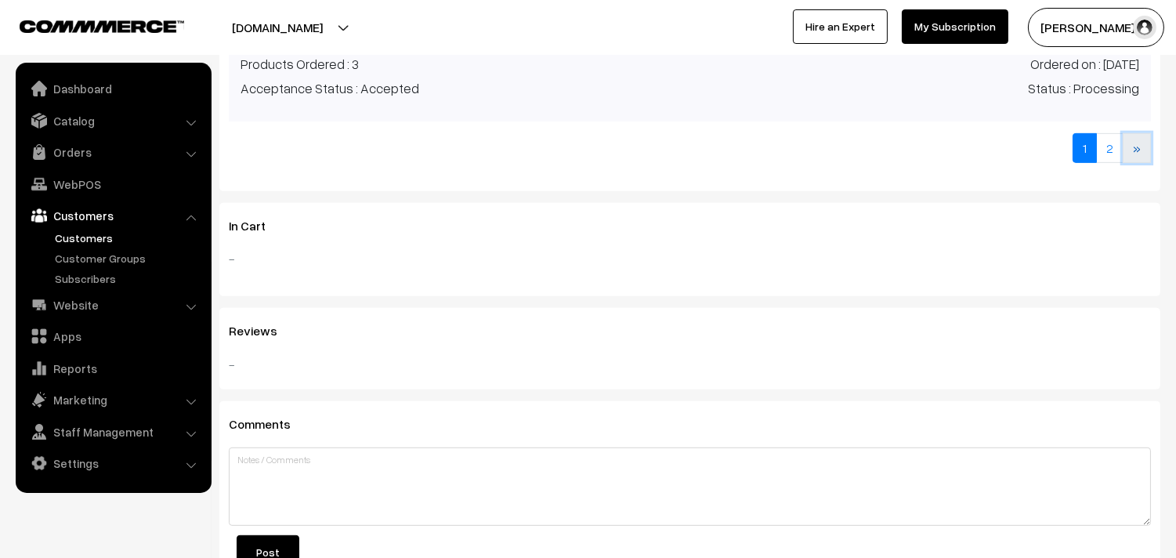
click at [1147, 143] on link "»" at bounding box center [1137, 148] width 28 height 30
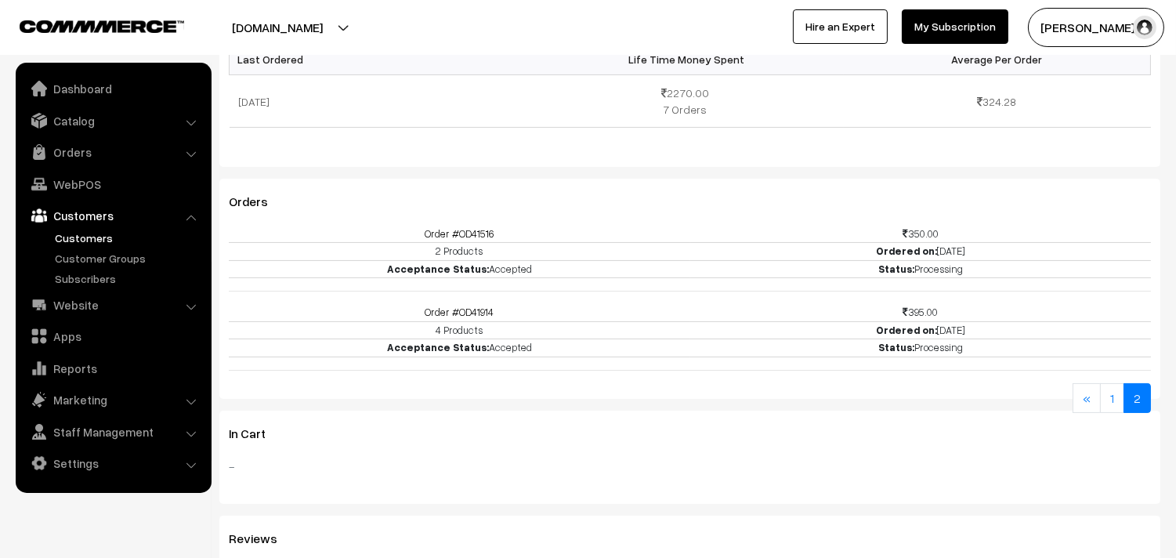
scroll to position [529, 0]
click at [464, 316] on link "Order #OD41914" at bounding box center [459, 313] width 69 height 13
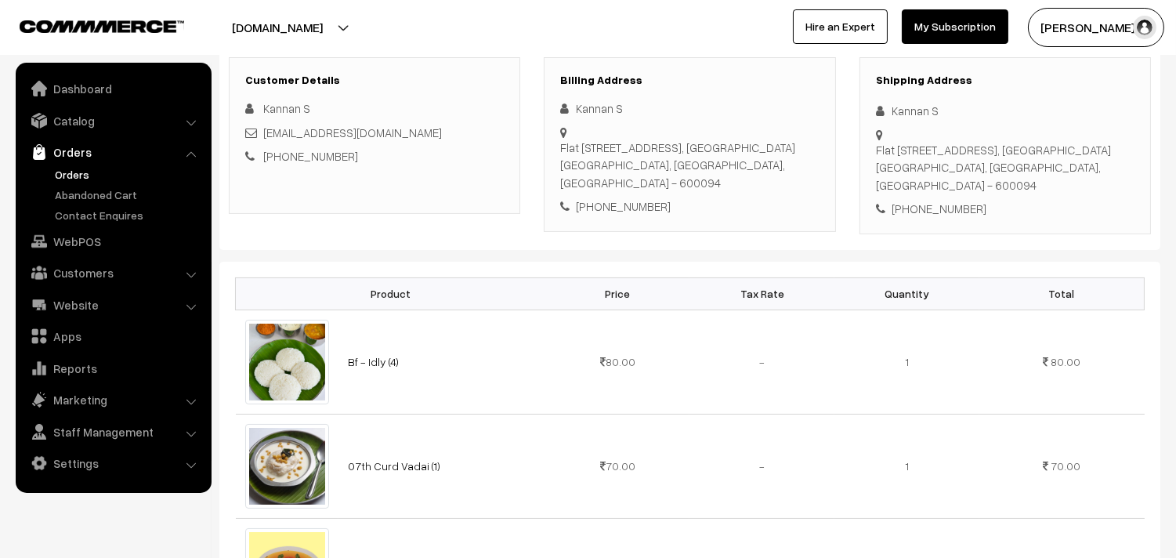
scroll to position [174, 0]
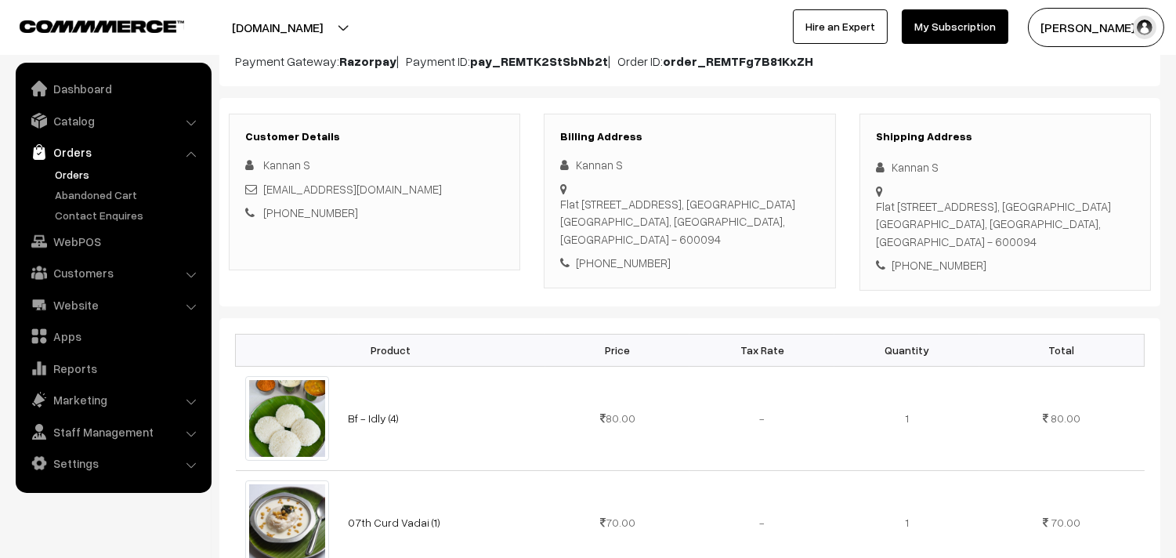
click at [483, 306] on div "Customer Details Kannan S Skn2006@gmail.com +91 9363712507 Billing Address Kann…" at bounding box center [689, 202] width 941 height 208
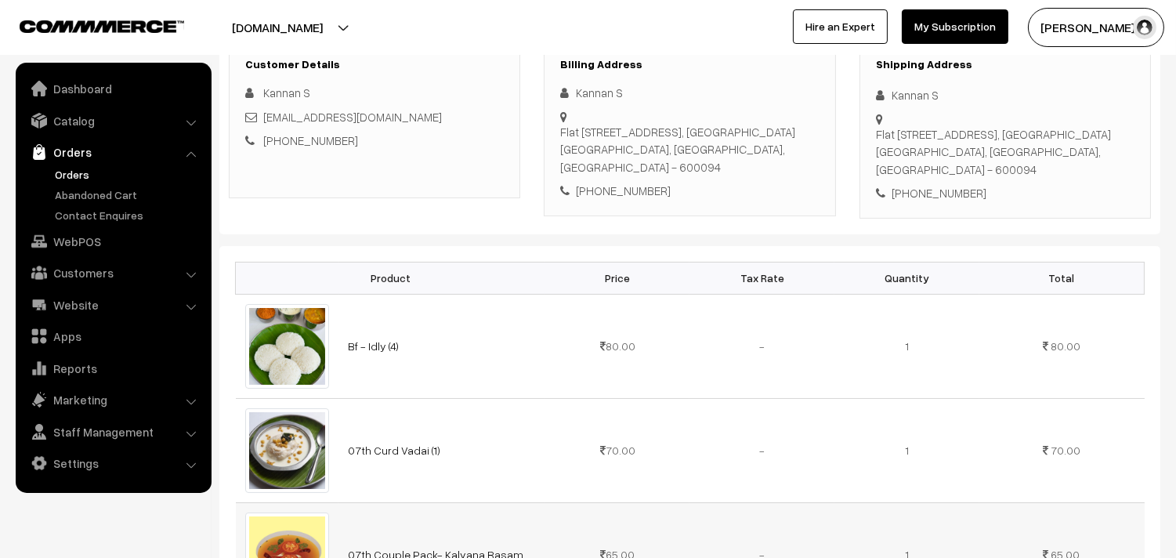
scroll to position [261, 0]
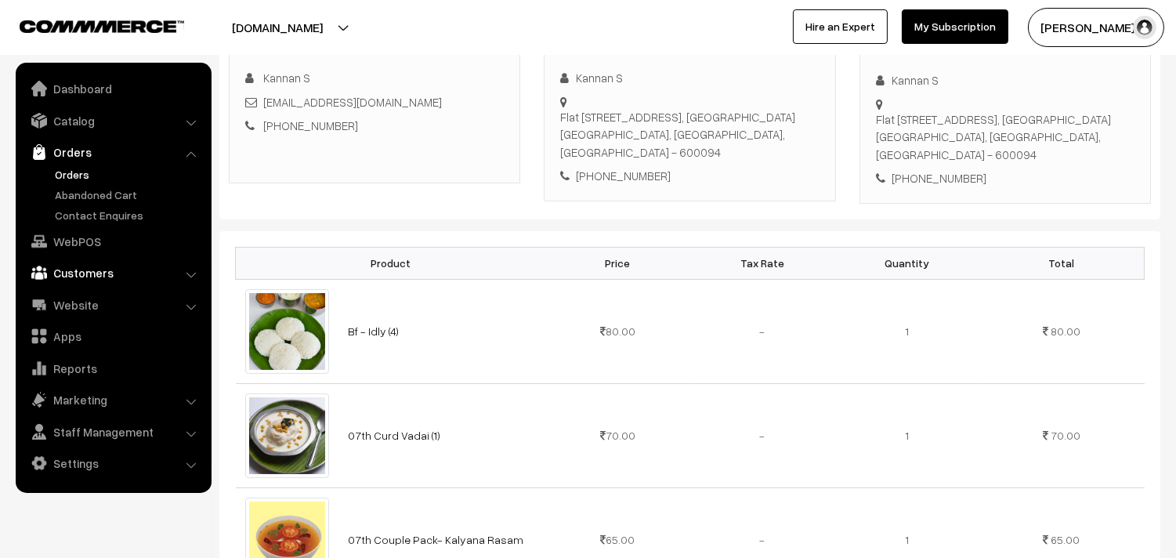
click at [71, 271] on link "Customers" at bounding box center [113, 273] width 186 height 28
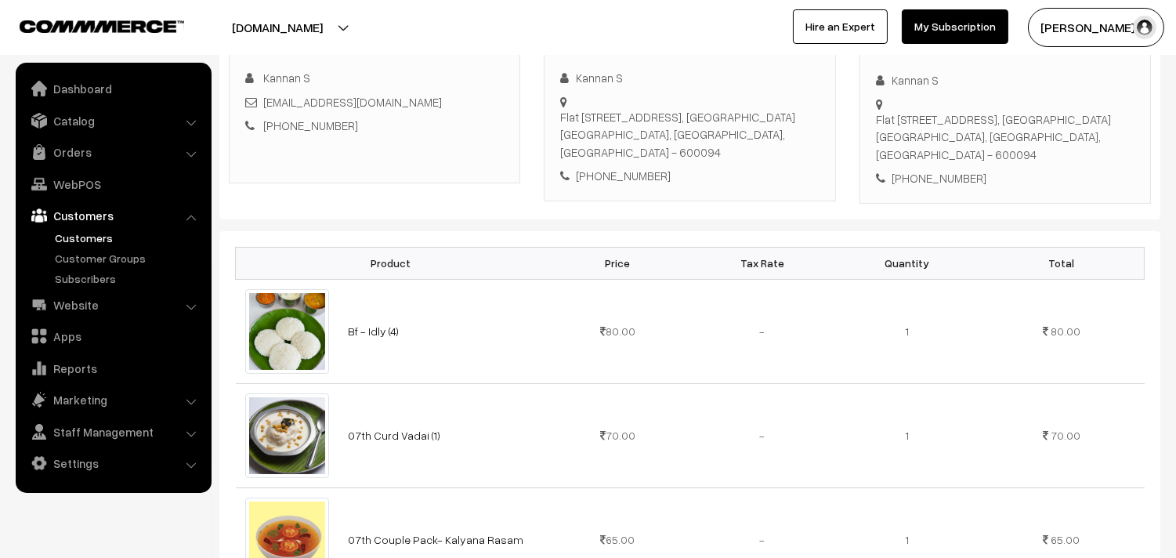
click at [72, 230] on link "Customers" at bounding box center [128, 238] width 155 height 16
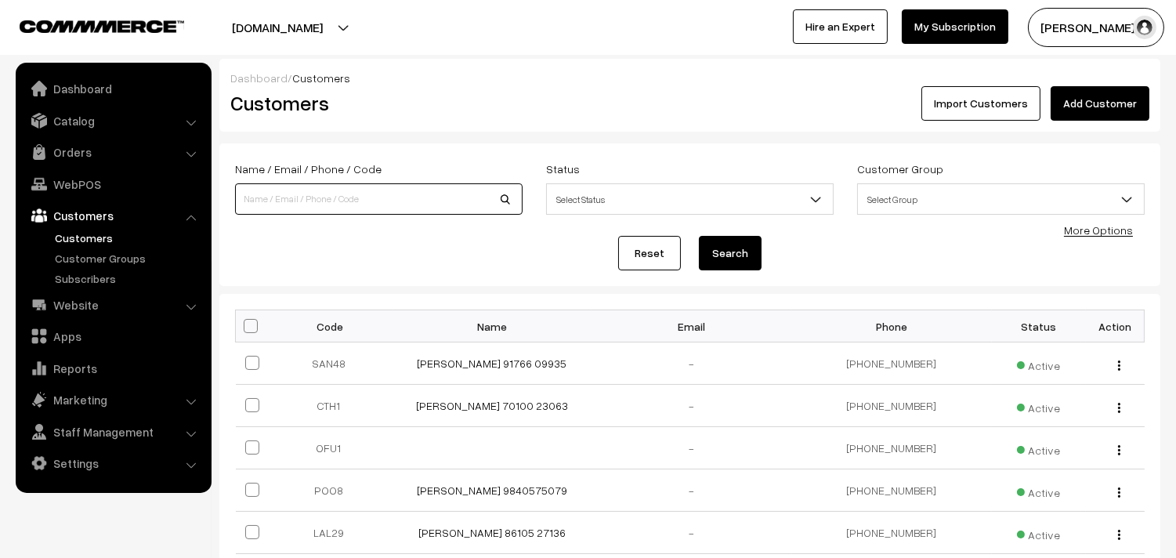
click at [389, 190] on input at bounding box center [379, 198] width 288 height 31
paste input "8656004777"
type input "8656004777"
click at [727, 262] on button "Search" at bounding box center [730, 253] width 63 height 34
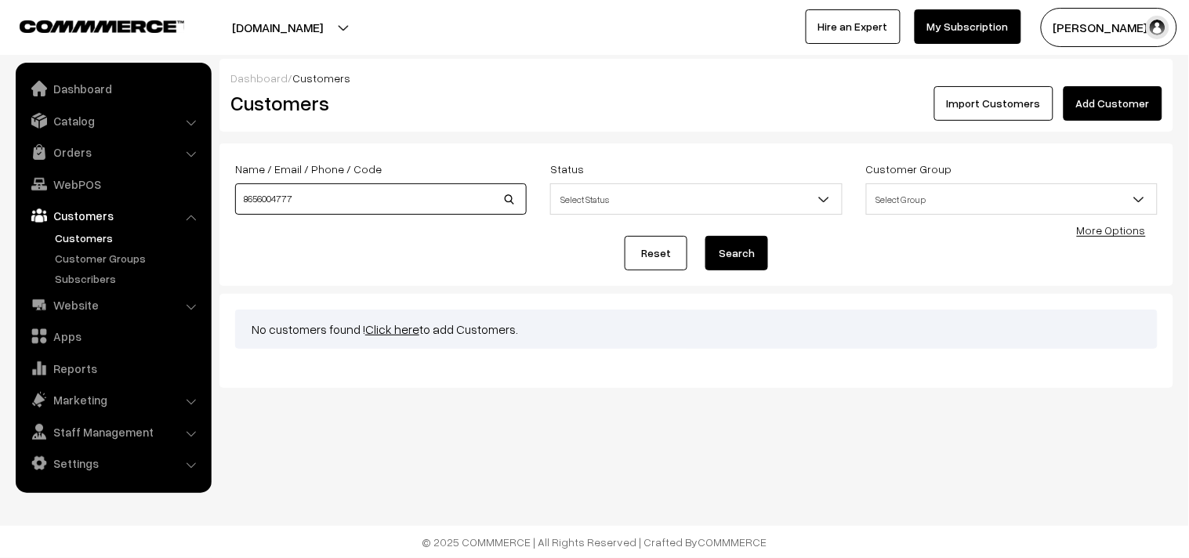
click at [494, 198] on input "8656004777" at bounding box center [380, 198] width 291 height 31
type input "8"
paste input "+91 93637 12507"
click at [284, 201] on input "+91 93637 12507" at bounding box center [380, 198] width 291 height 31
click at [259, 197] on input "[PHONE_NUMBER]" at bounding box center [380, 198] width 291 height 31
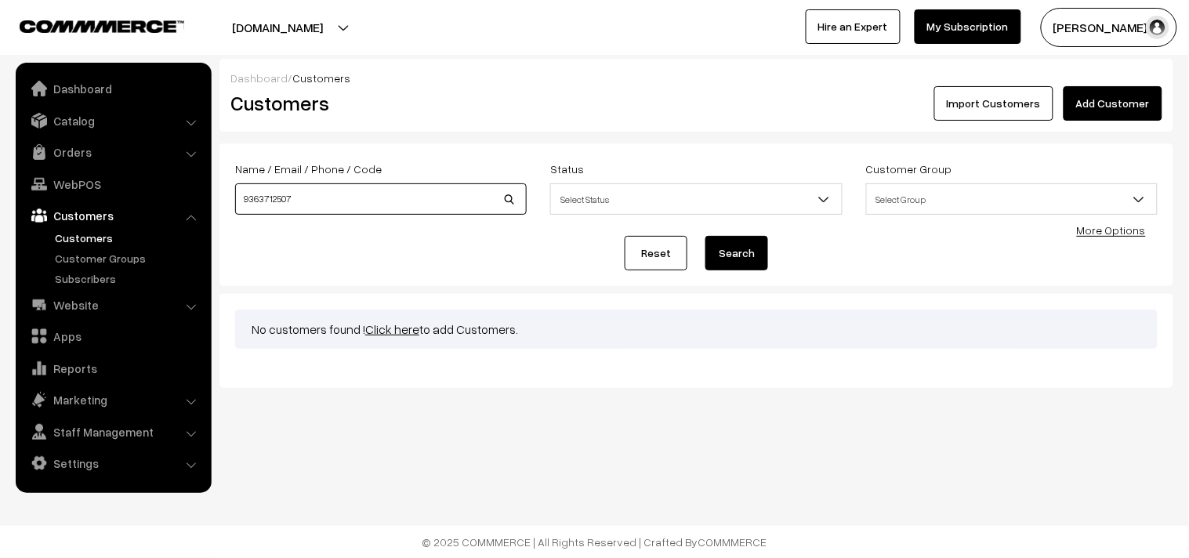
type input "9363712507"
click at [726, 248] on button "Search" at bounding box center [736, 253] width 63 height 34
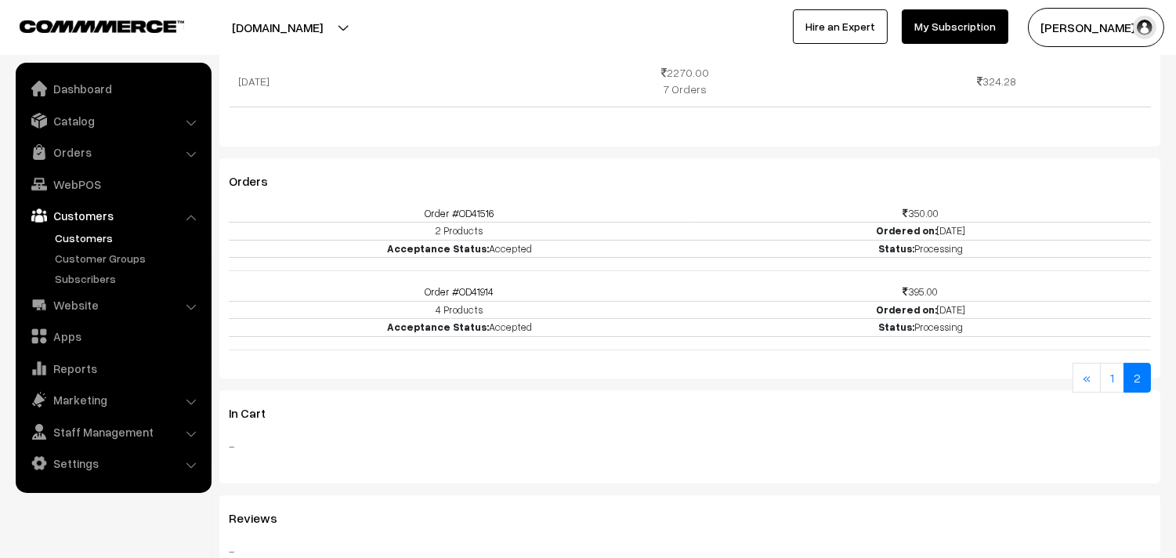
scroll to position [878, 0]
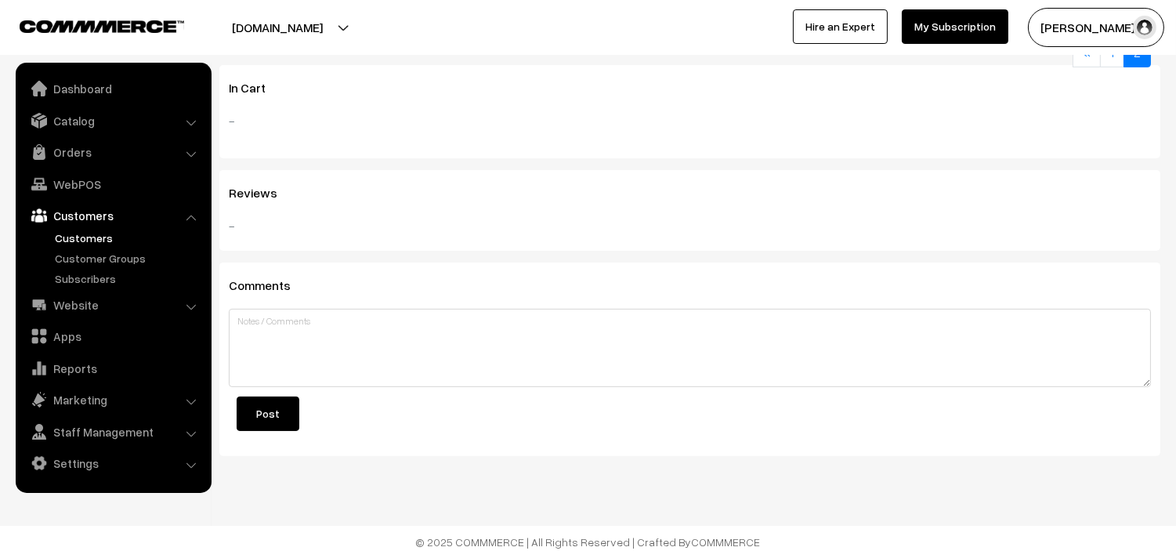
click at [451, 528] on footer "© 2025 COMMMERCE | All Rights Reserved | Crafted By COMMMERCE" at bounding box center [588, 542] width 1176 height 32
click at [73, 150] on link "Orders" at bounding box center [113, 152] width 186 height 28
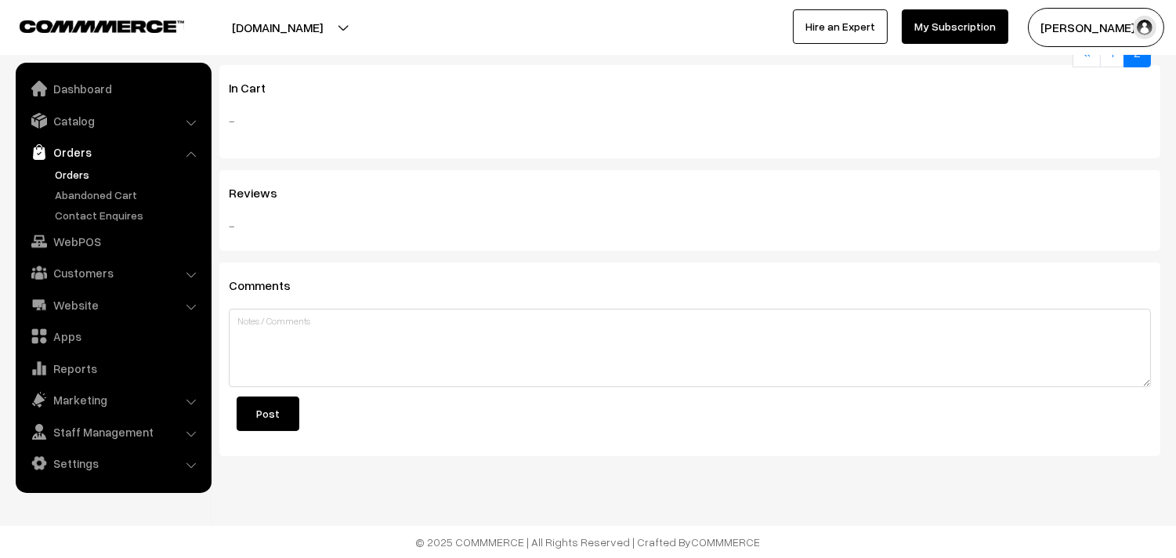
click at [63, 169] on link "Orders" at bounding box center [128, 174] width 155 height 16
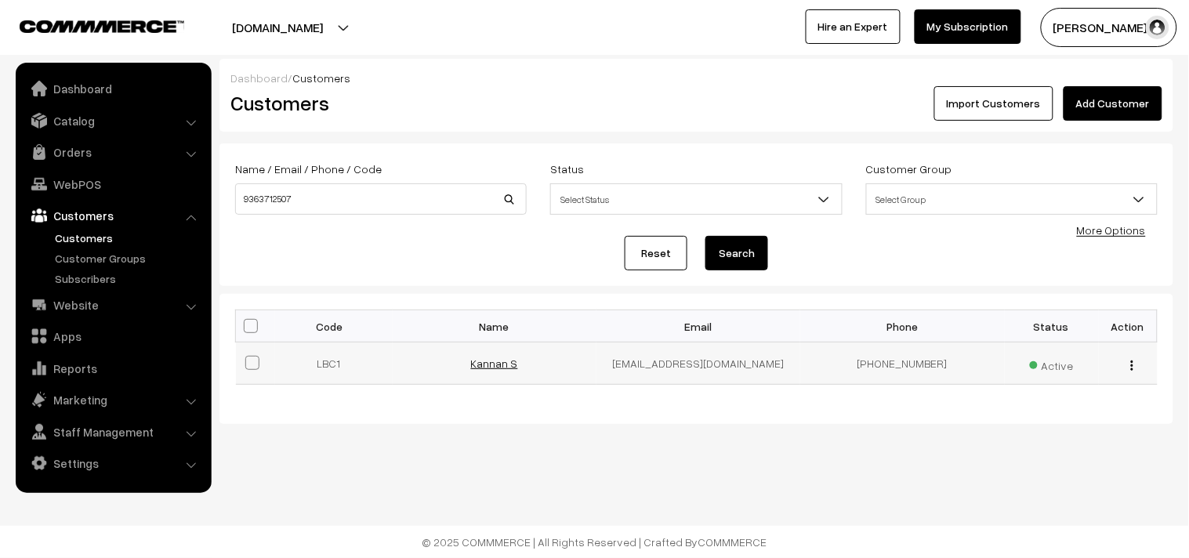
click at [510, 366] on link "Kannan S" at bounding box center [494, 363] width 47 height 13
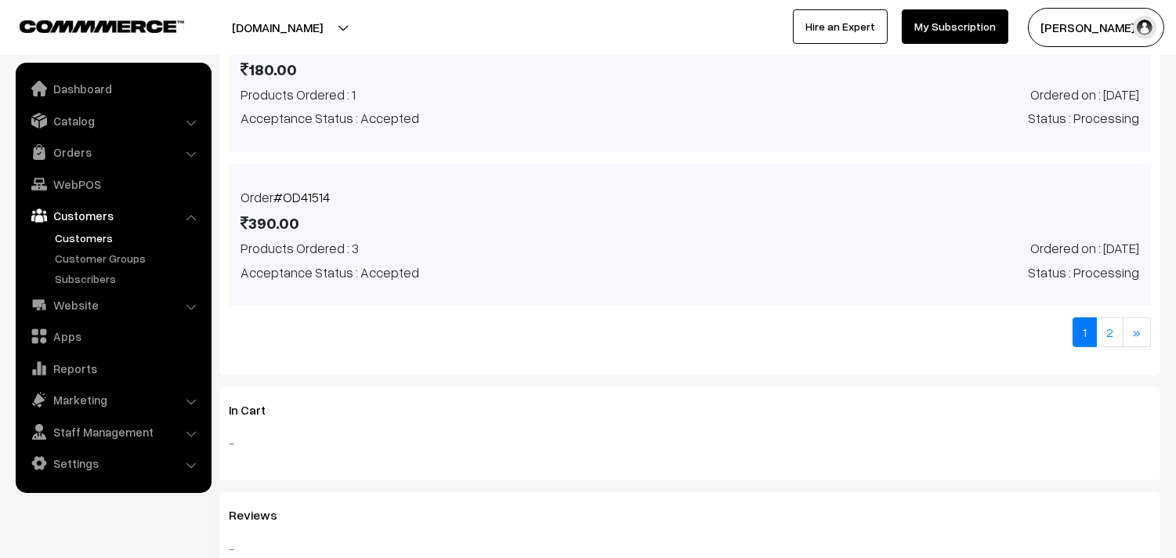
scroll to position [1218, 0]
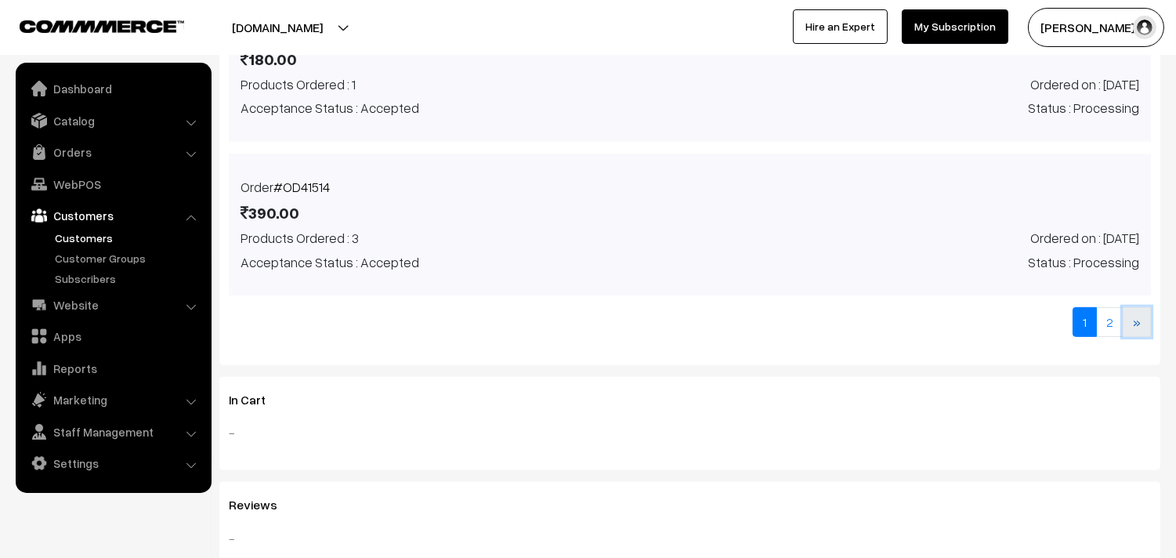
click at [1137, 325] on link "»" at bounding box center [1137, 322] width 28 height 30
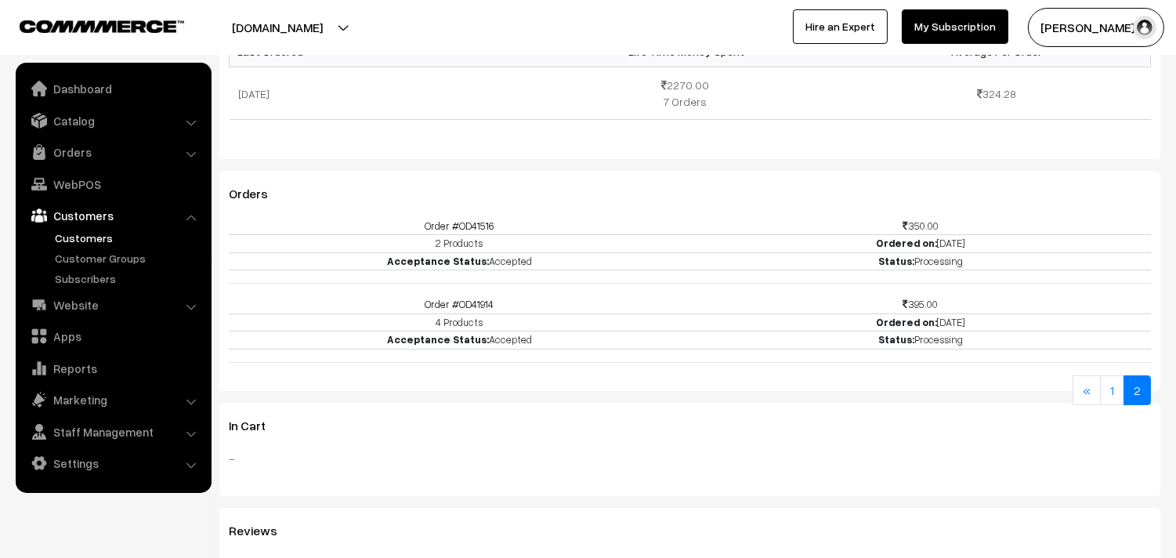
scroll to position [529, 0]
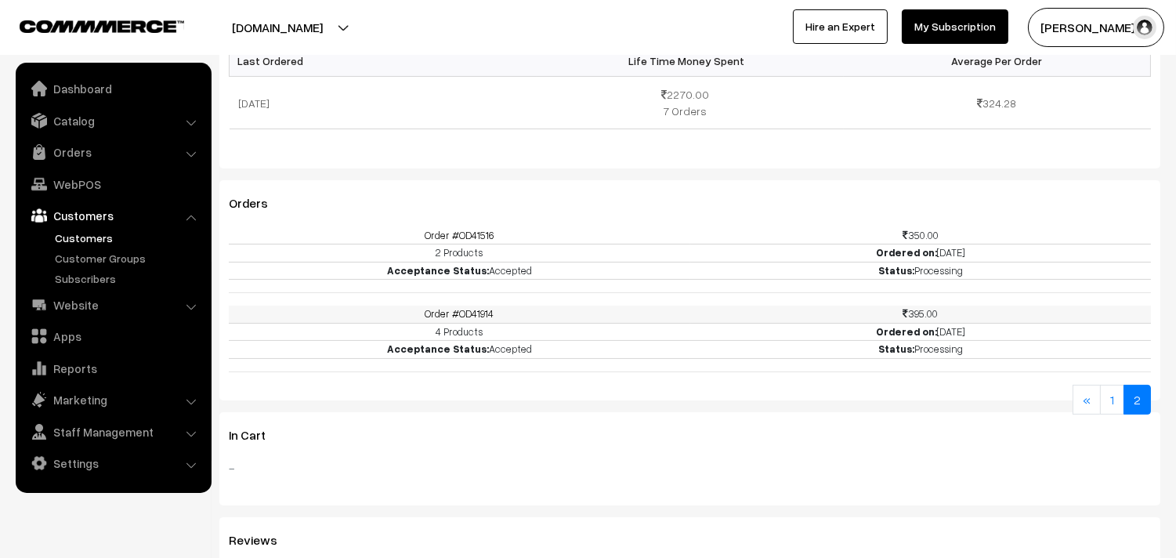
click at [480, 310] on link "Order #OD41914" at bounding box center [459, 313] width 69 height 13
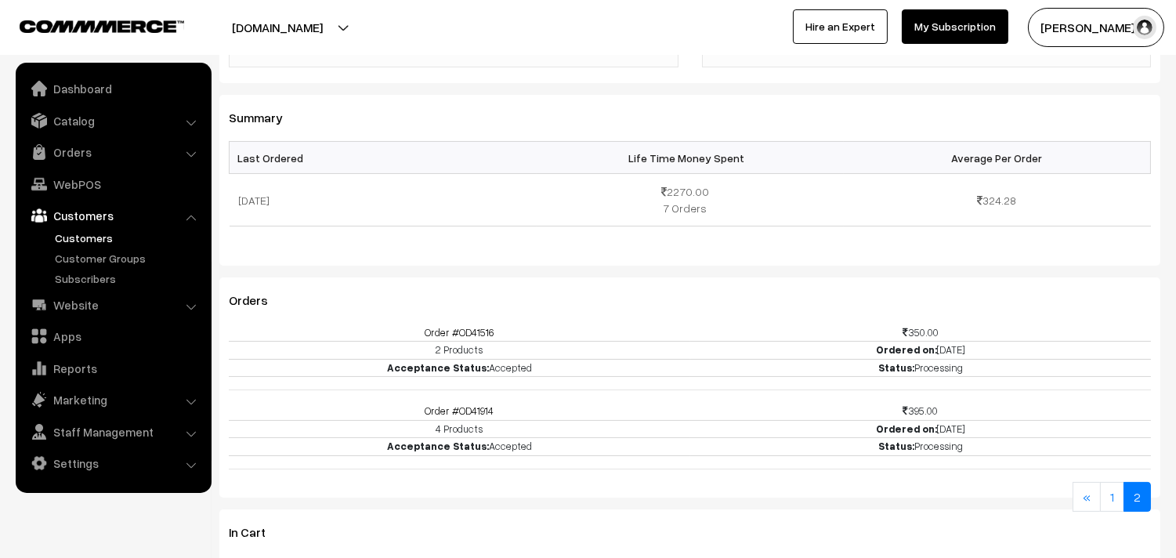
scroll to position [442, 0]
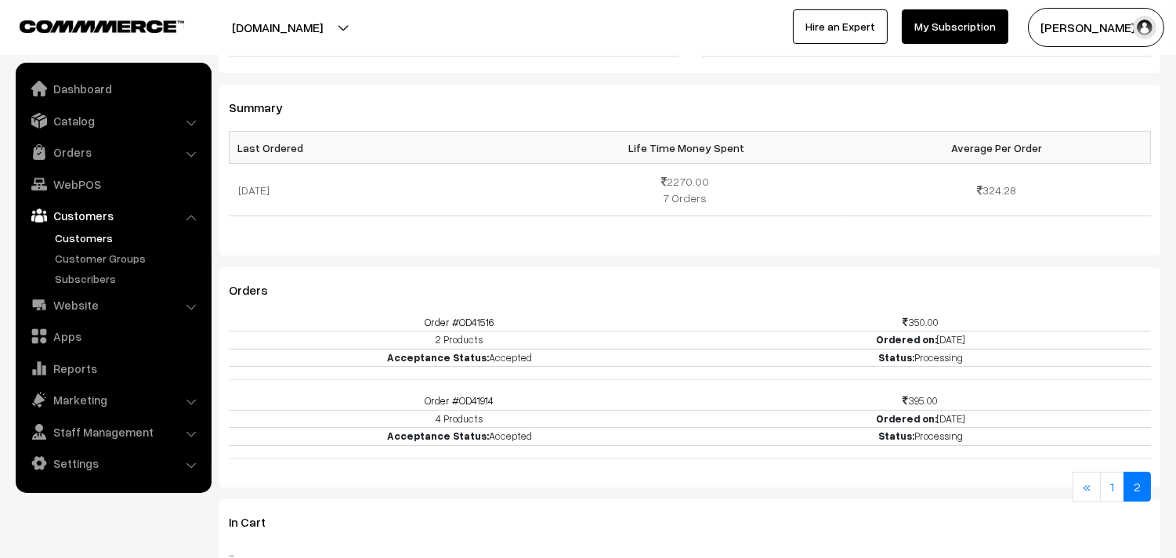
click at [604, 262] on div "Dashboard / customers / View Customer View Customer Cancel Edit Customer Custom…" at bounding box center [689, 253] width 941 height 1273
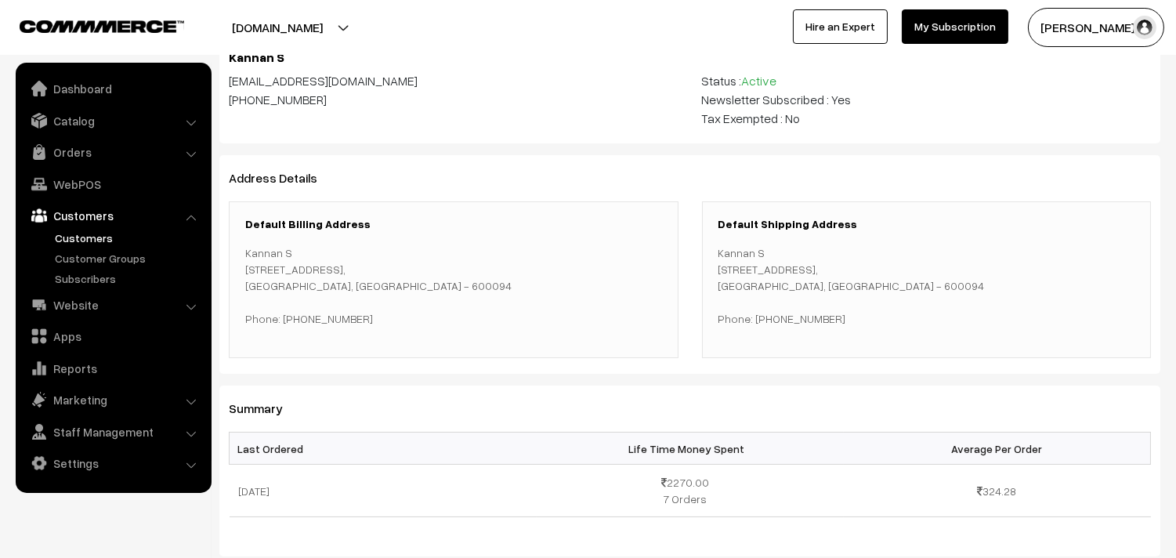
scroll to position [94, 0]
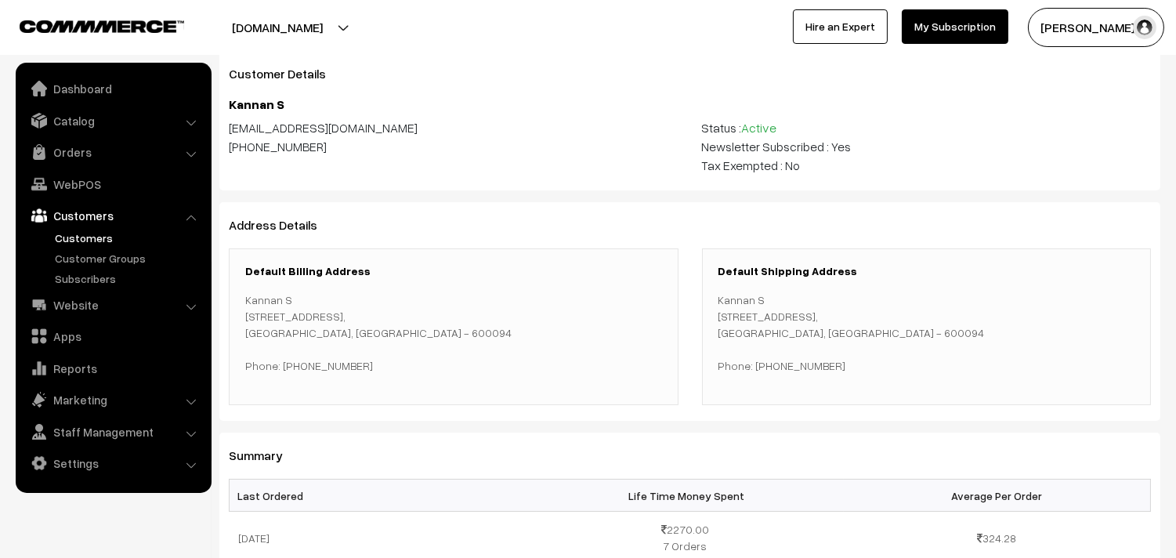
click at [353, 419] on div "Address Details Default Billing Address Kannan S Flat 1B, BRINDAVAN FLATS,ZACKA…" at bounding box center [689, 311] width 941 height 219
click at [71, 150] on link "Orders" at bounding box center [113, 152] width 186 height 28
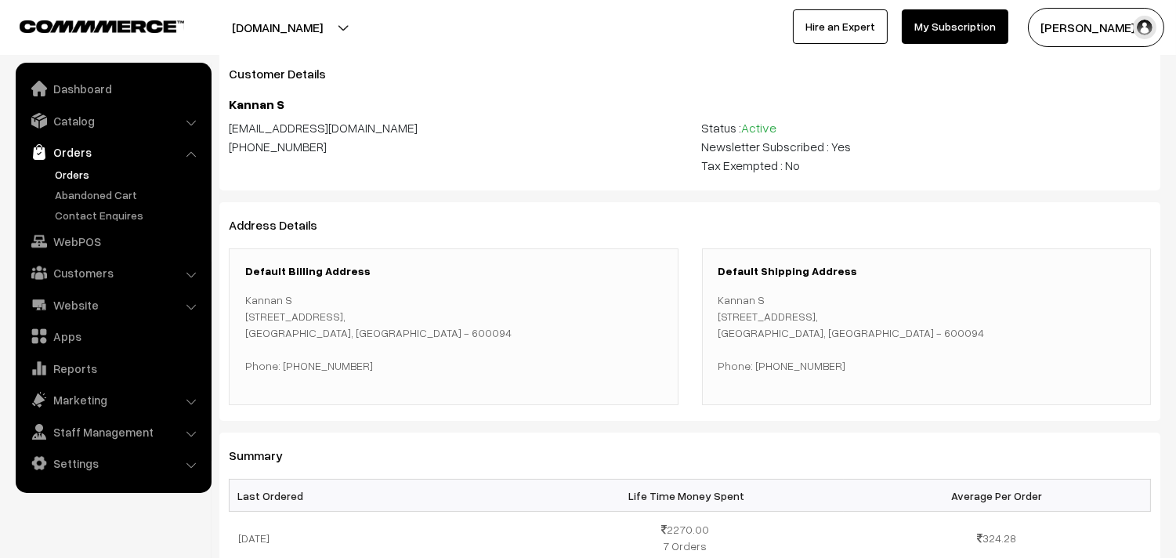
click at [81, 177] on link "Orders" at bounding box center [128, 174] width 155 height 16
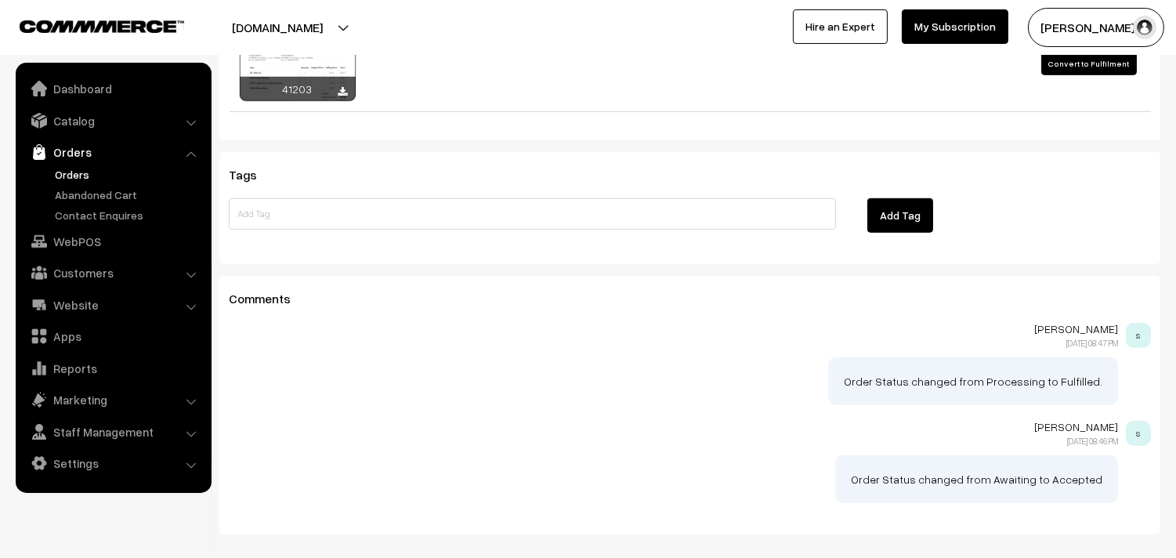
scroll to position [1537, 0]
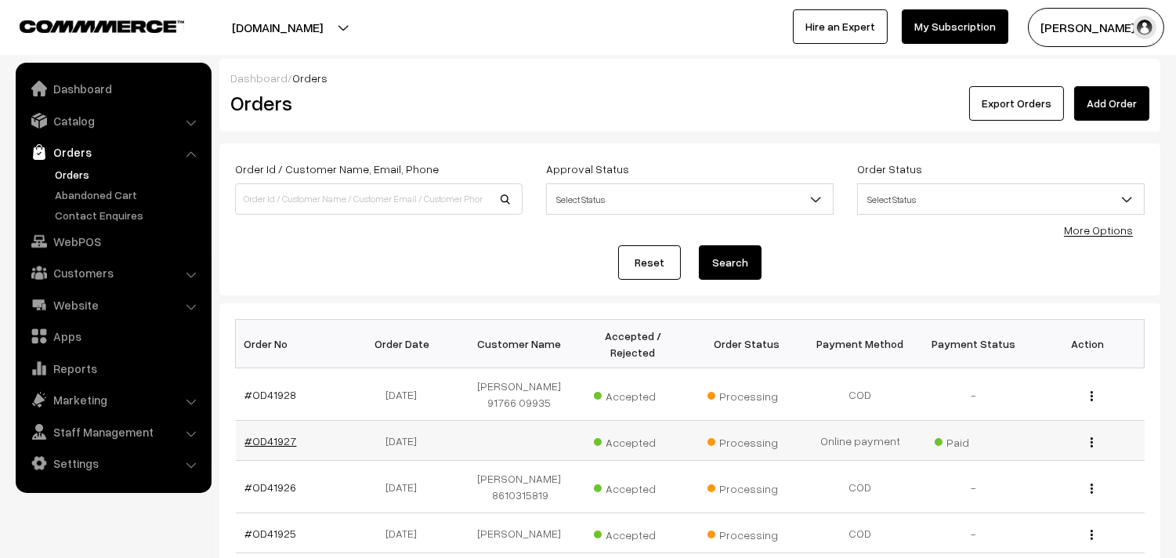
click at [249, 440] on link "#OD41927" at bounding box center [271, 440] width 52 height 13
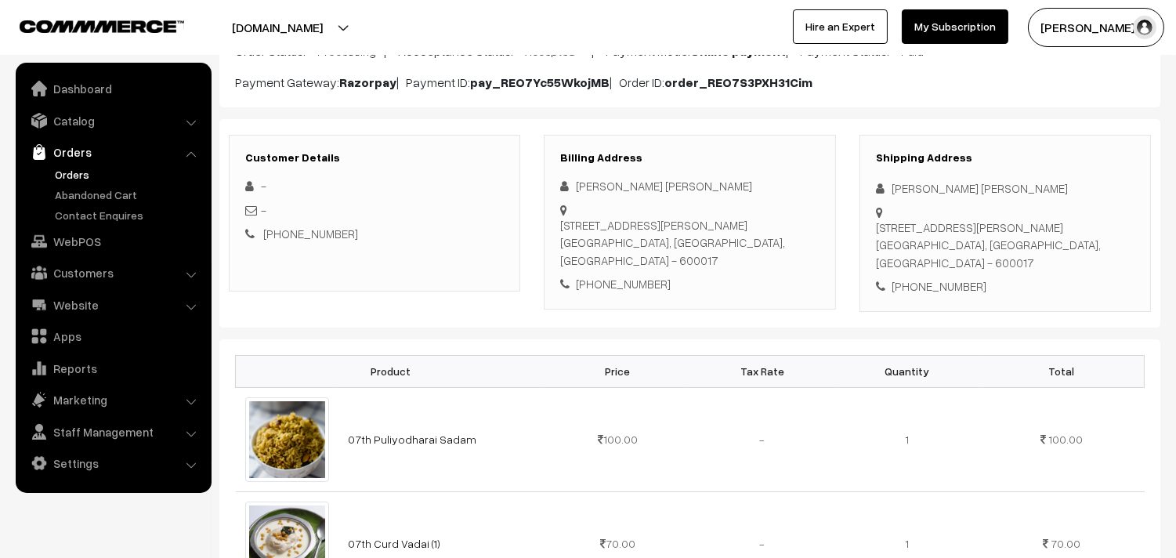
scroll to position [87, 0]
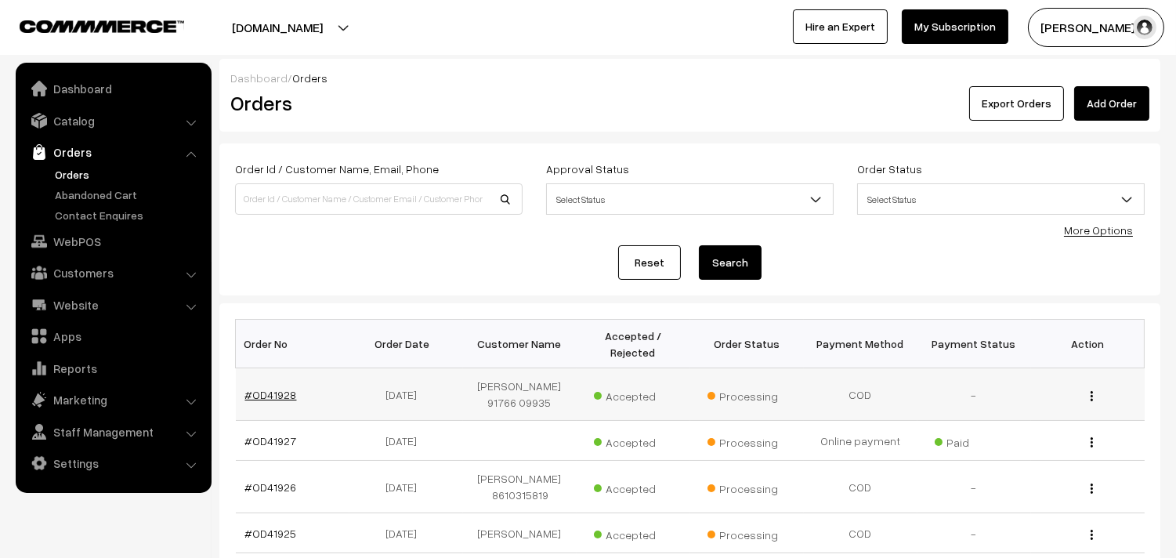
click at [274, 395] on link "#OD41928" at bounding box center [271, 394] width 52 height 13
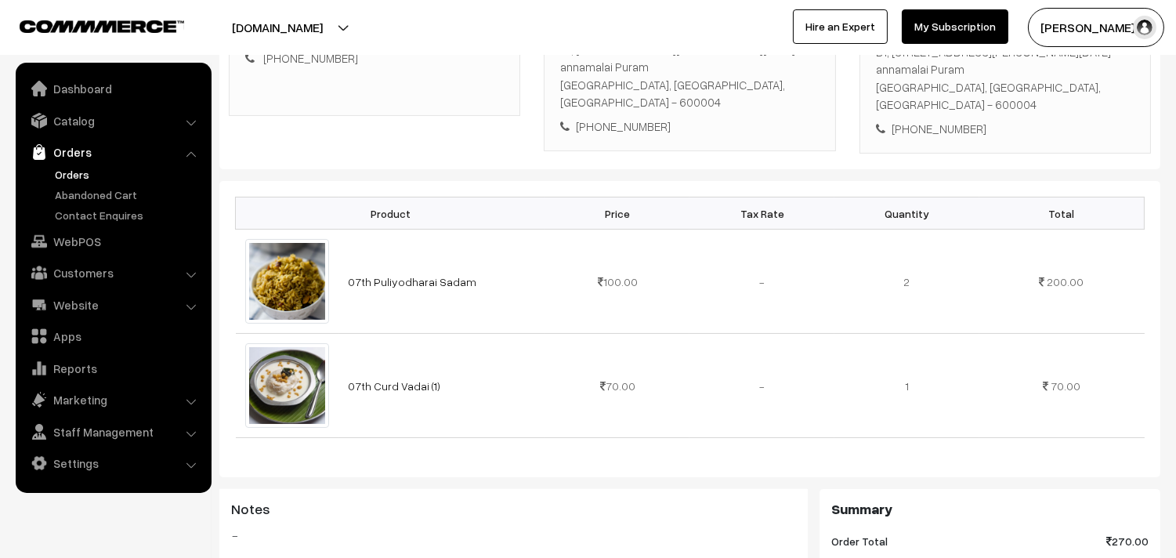
scroll to position [348, 0]
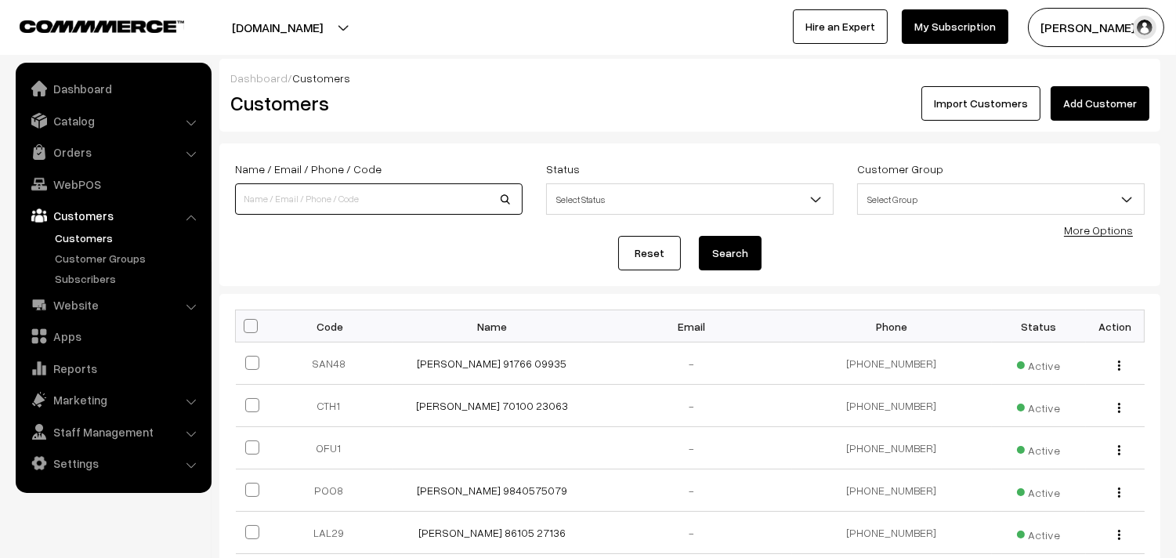
click at [424, 197] on input at bounding box center [379, 198] width 288 height 31
